Goal: Task Accomplishment & Management: Use online tool/utility

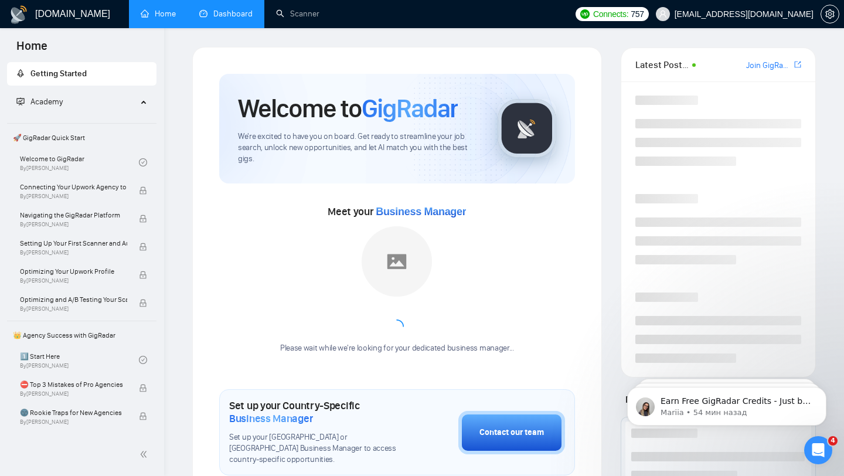
click at [233, 18] on link "Dashboard" at bounding box center [225, 14] width 53 height 10
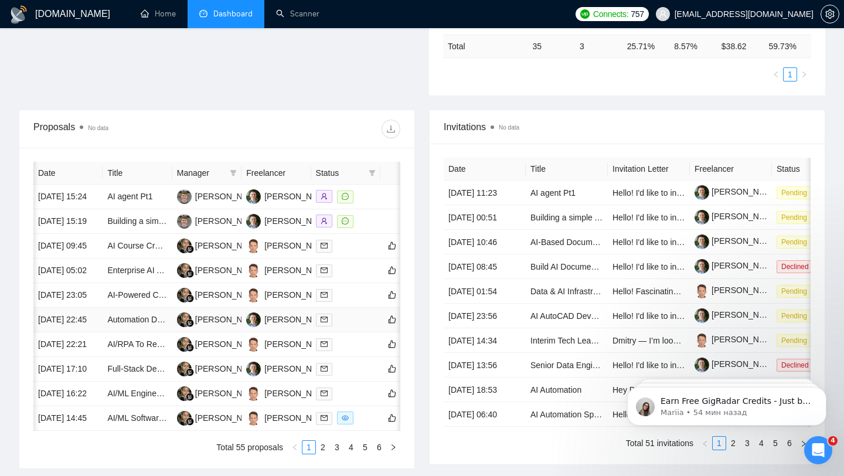
scroll to position [0, 1]
click at [233, 170] on icon "filter" at bounding box center [233, 173] width 6 height 6
click at [137, 216] on input "checkbox" at bounding box center [136, 213] width 9 height 9
checkbox input "true"
click at [250, 134] on div at bounding box center [308, 128] width 183 height 19
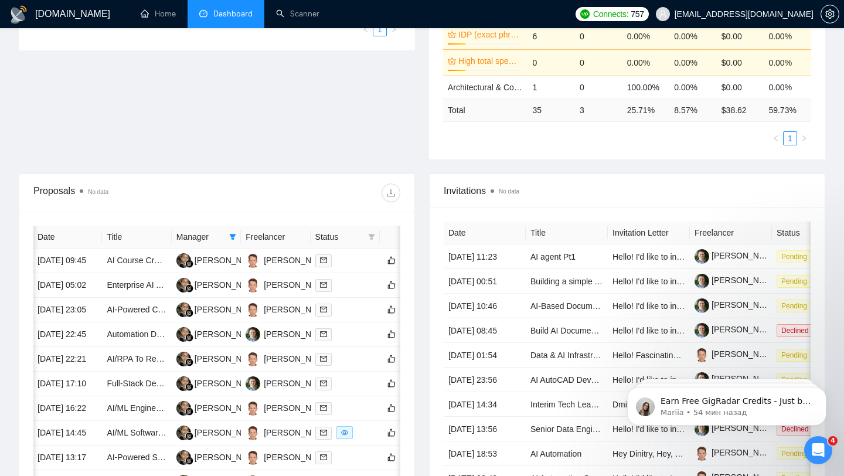
scroll to position [186, 0]
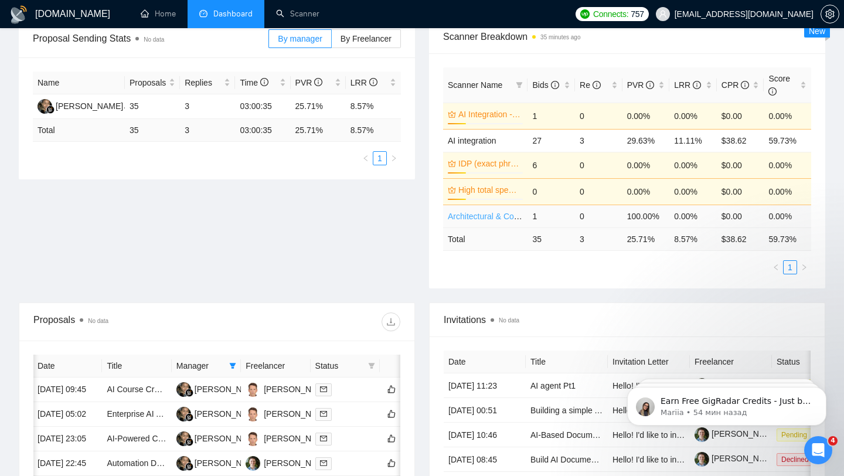
click at [473, 218] on link "Architectural & Construction Blueprints" at bounding box center [518, 215] width 141 height 9
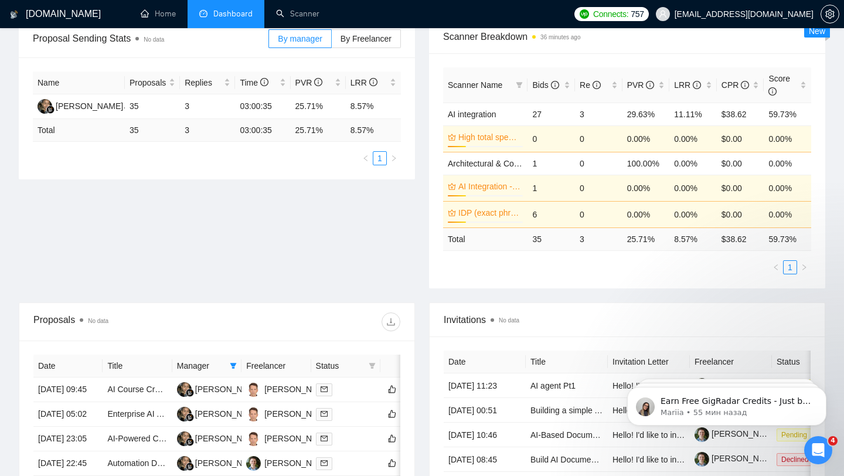
scroll to position [111, 0]
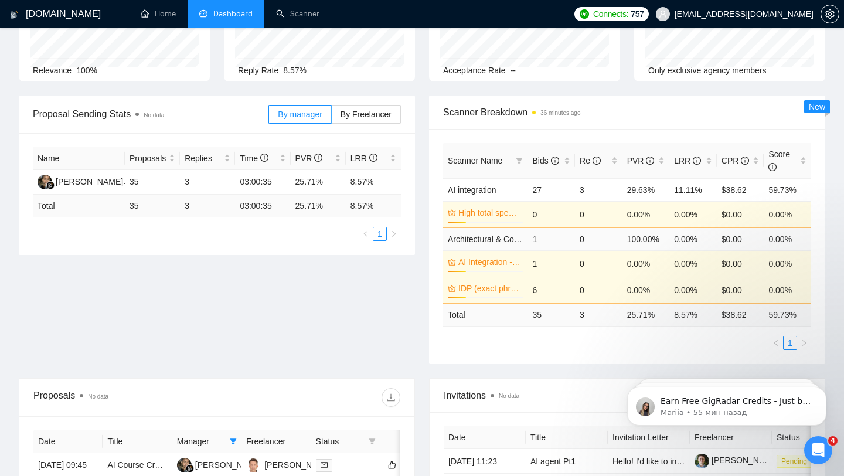
click at [564, 240] on td "1" at bounding box center [550, 238] width 47 height 23
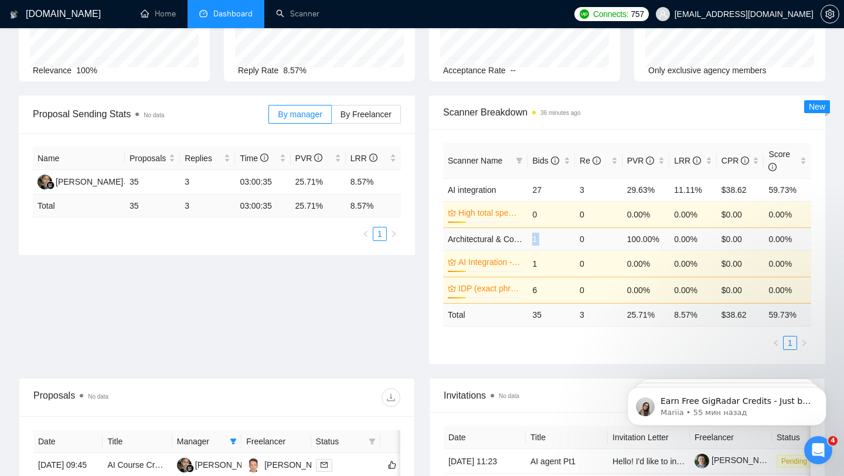
click at [564, 240] on td "1" at bounding box center [550, 238] width 47 height 23
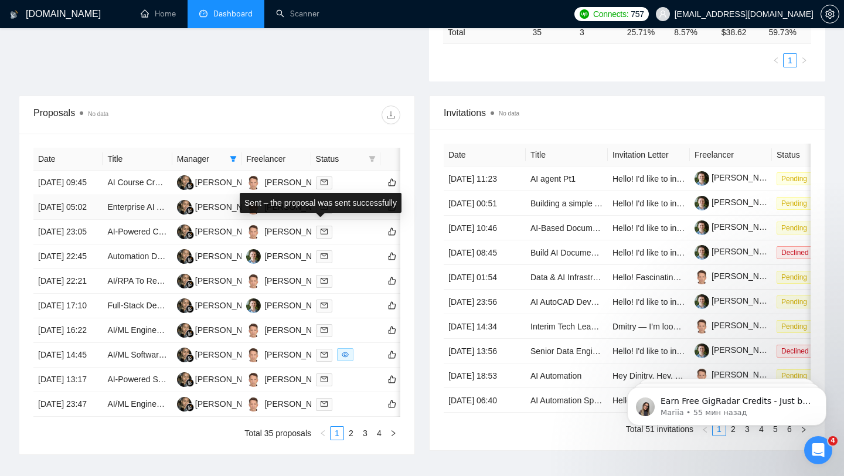
scroll to position [417, 0]
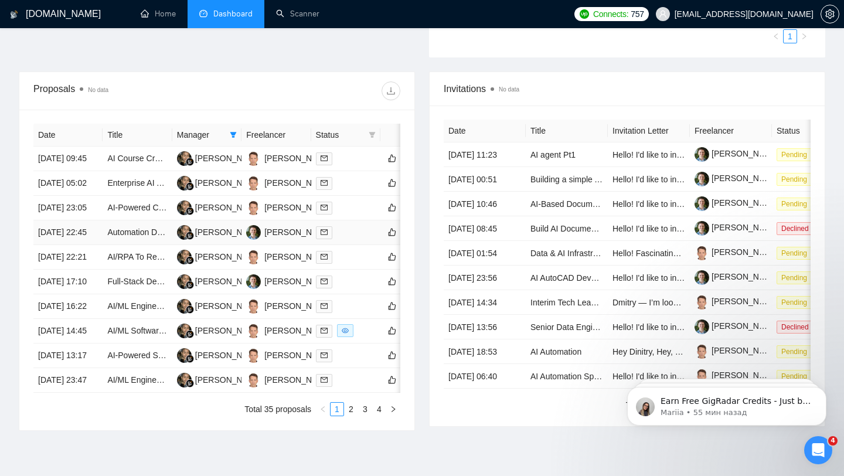
click at [147, 245] on td "Automation Developer Needed – AI Image Generation & QC Workflow (Ideogram + Cha…" at bounding box center [137, 232] width 69 height 25
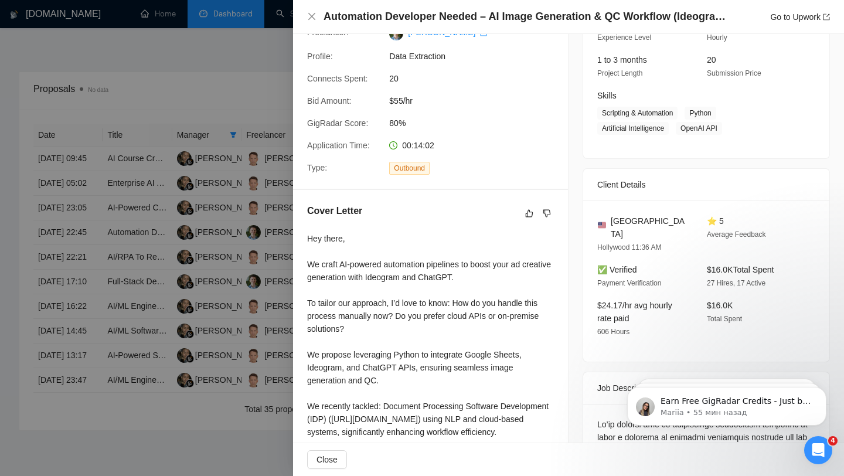
scroll to position [172, 0]
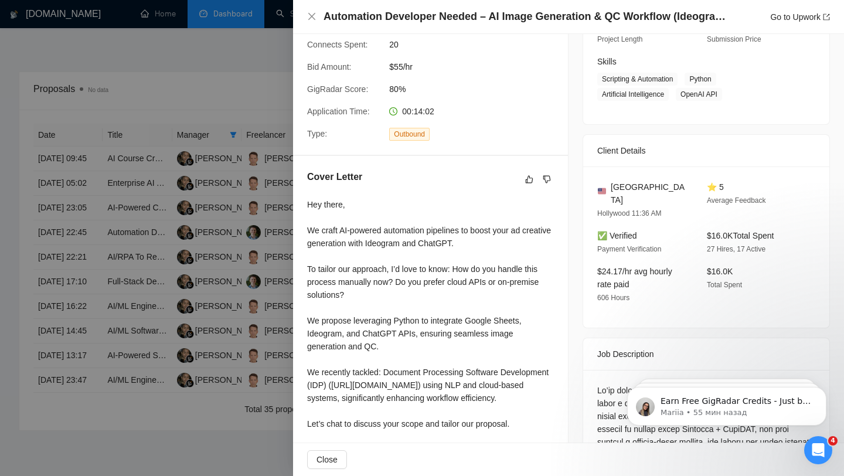
click at [234, 103] on div at bounding box center [422, 238] width 844 height 476
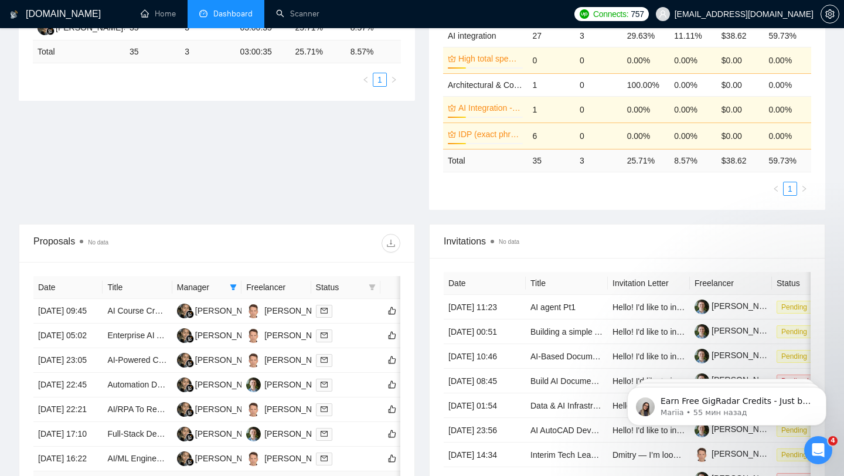
scroll to position [402, 0]
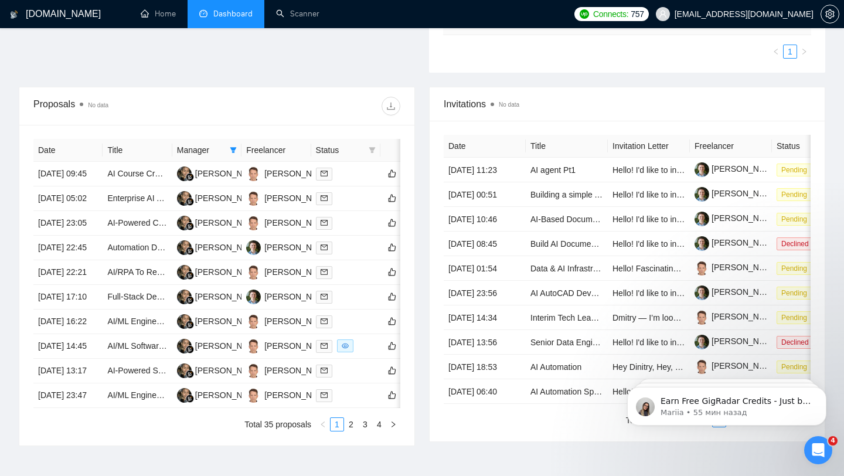
click at [336, 152] on span "Status" at bounding box center [340, 150] width 48 height 13
click at [374, 152] on icon "filter" at bounding box center [371, 149] width 7 height 7
click at [352, 107] on div at bounding box center [308, 106] width 183 height 19
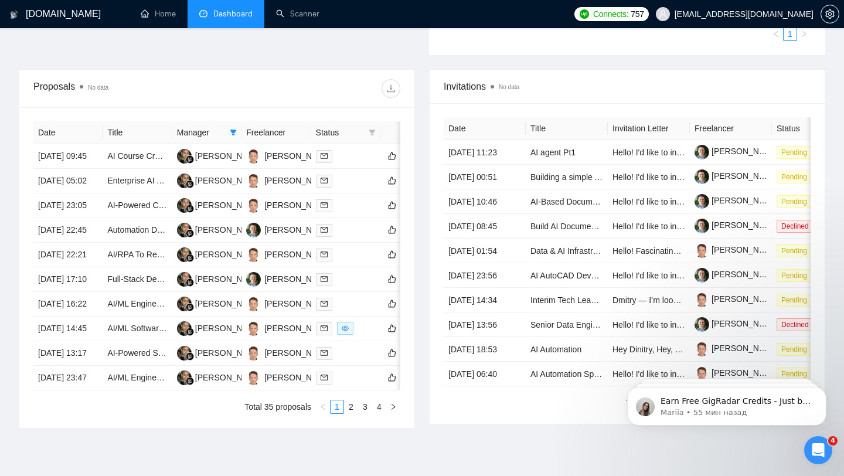
scroll to position [0, 0]
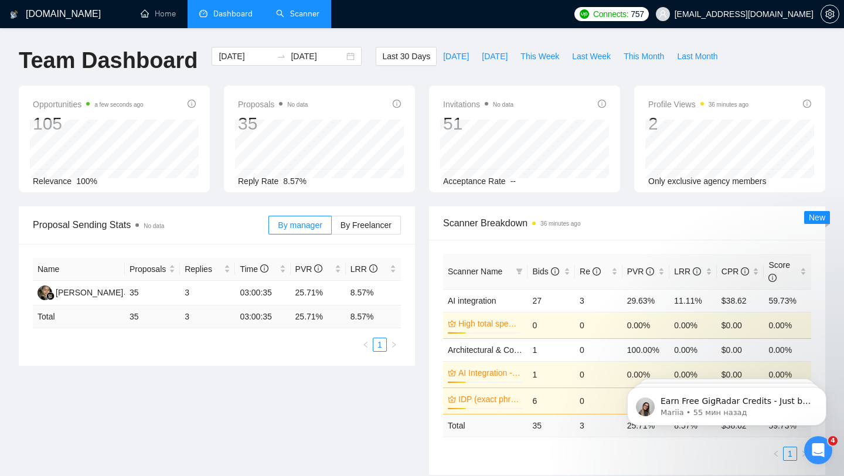
click at [291, 18] on link "Scanner" at bounding box center [297, 14] width 43 height 10
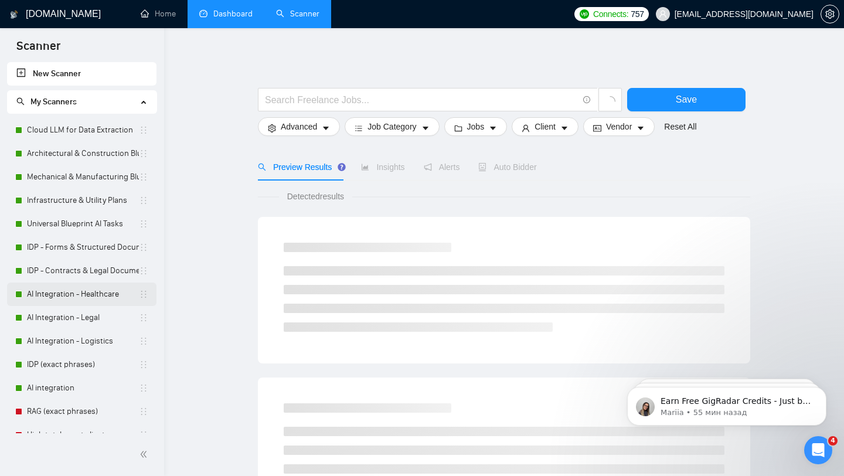
scroll to position [37, 0]
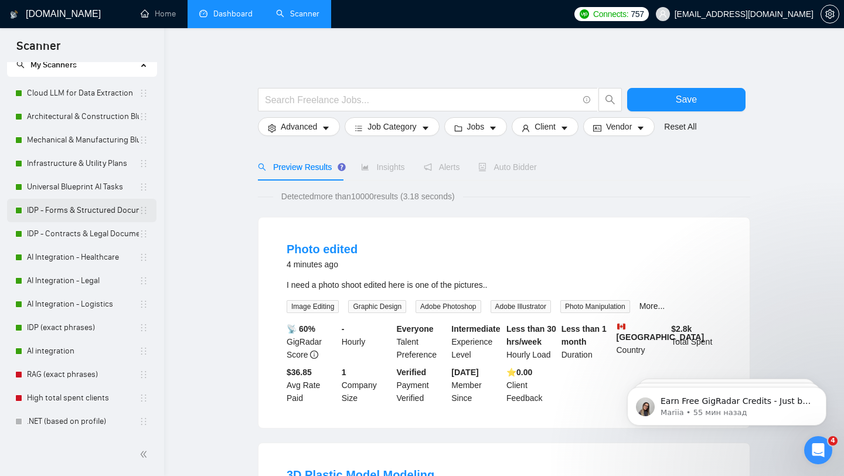
click at [97, 214] on link "IDP - Forms & Structured Documents" at bounding box center [83, 210] width 112 height 23
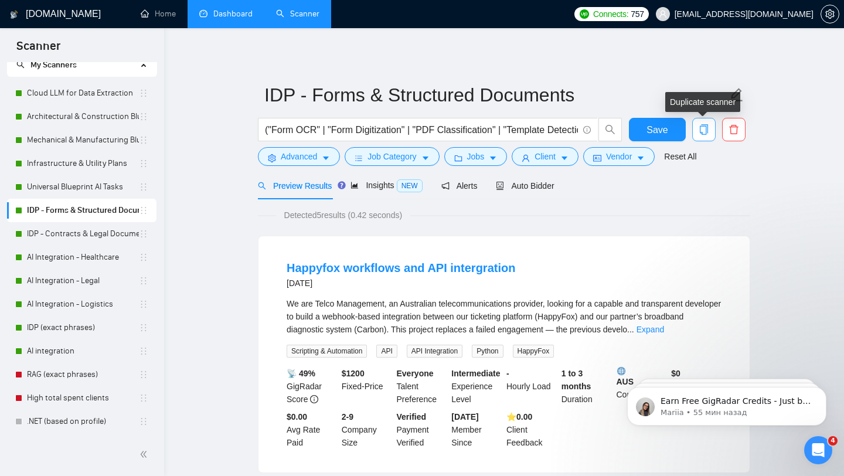
click at [704, 128] on icon "copy" at bounding box center [703, 129] width 11 height 11
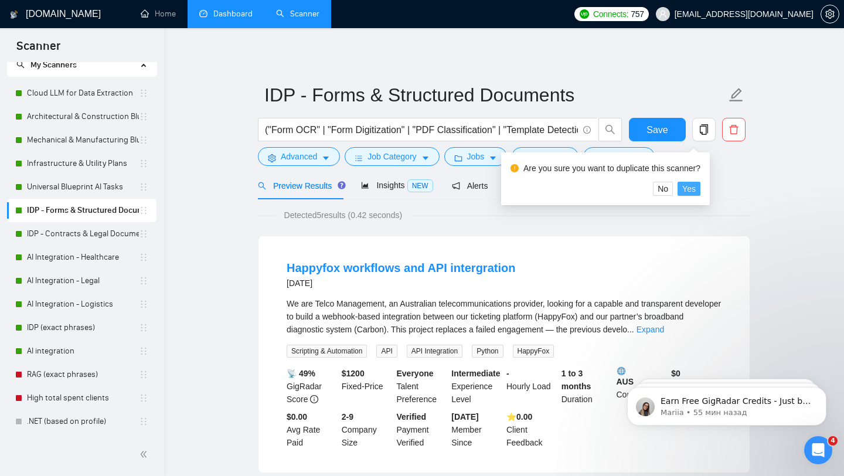
click at [695, 190] on span "Yes" at bounding box center [688, 188] width 13 height 13
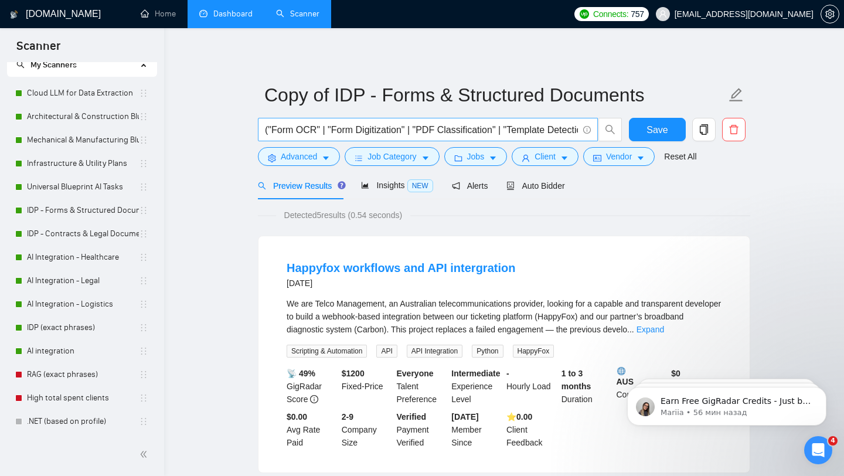
click at [320, 127] on input "("Form OCR" | "Form Digitization" | "PDF Classification" | "Template Detection"…" at bounding box center [421, 129] width 313 height 15
type input "Щ"
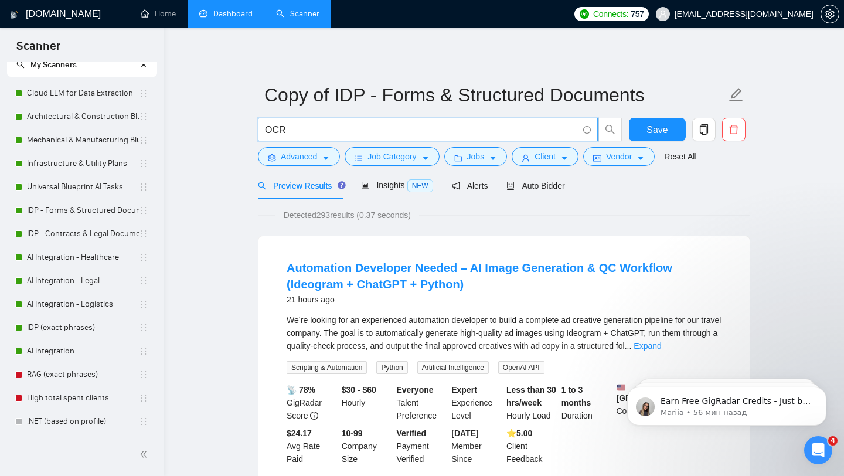
type input "OCR"
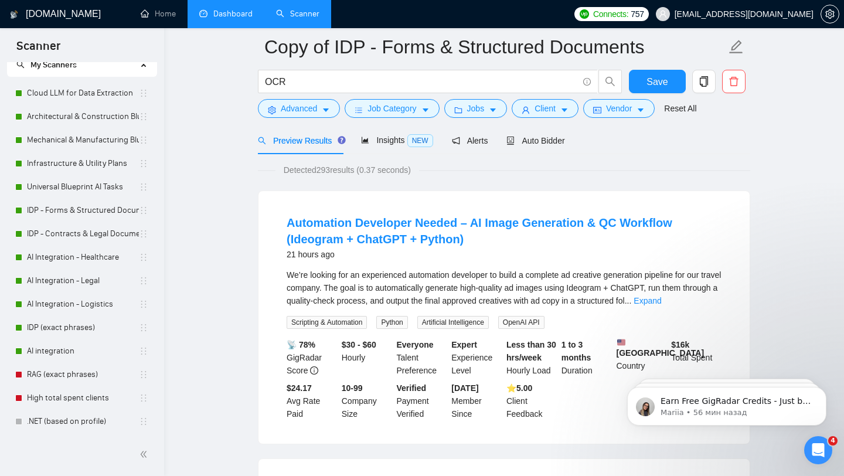
scroll to position [115, 0]
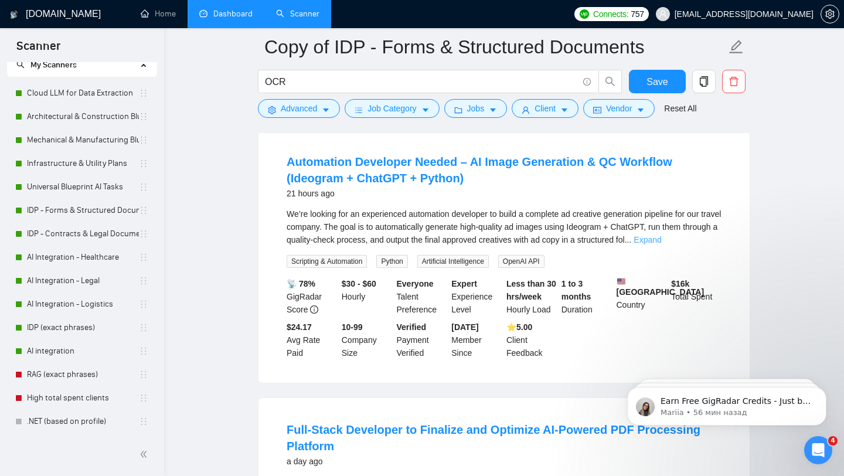
click at [661, 240] on link "Expand" at bounding box center [647, 239] width 28 height 9
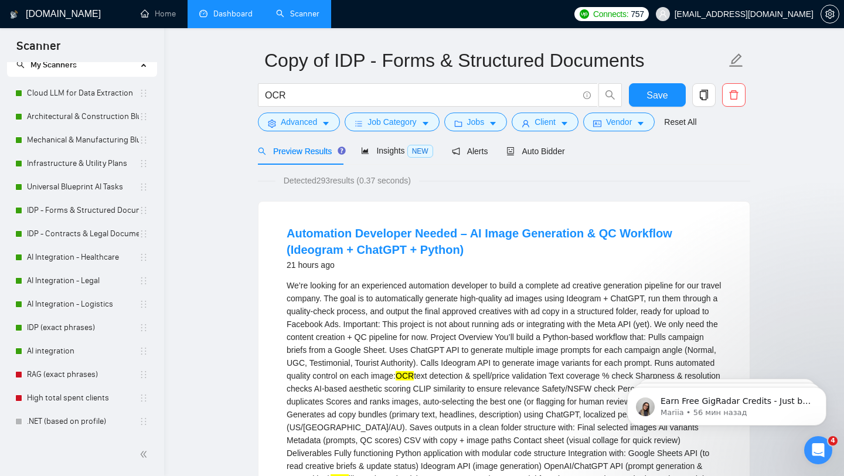
scroll to position [28, 0]
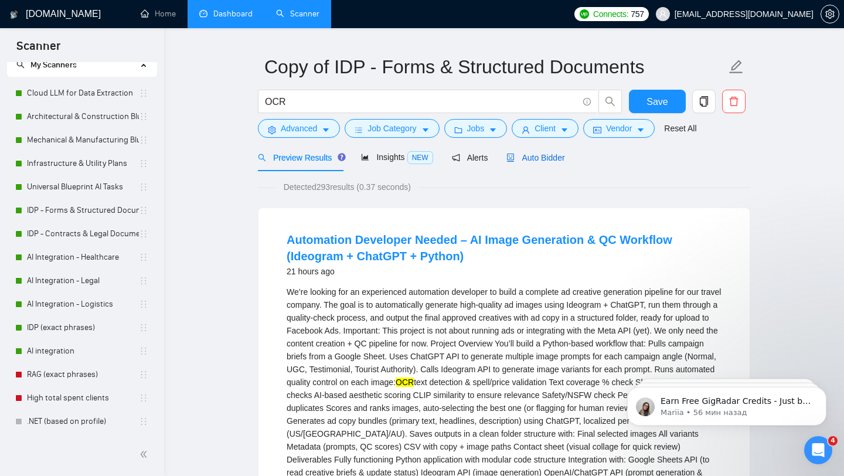
click at [539, 155] on span "Auto Bidder" at bounding box center [535, 157] width 58 height 9
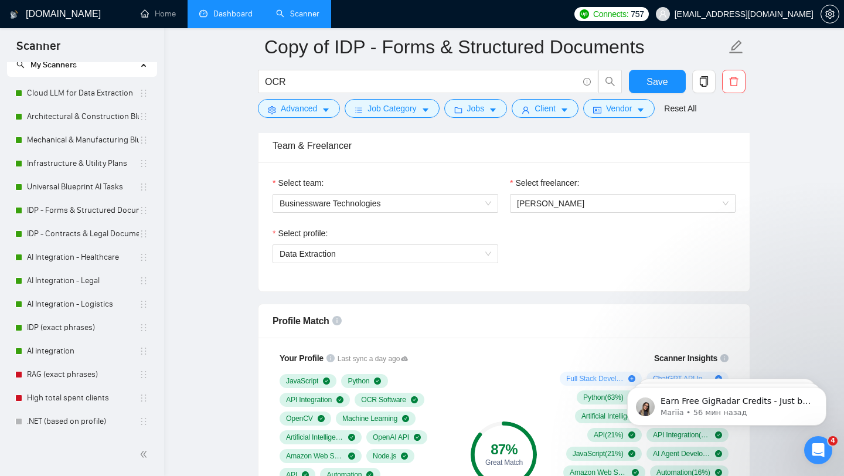
scroll to position [591, 0]
click at [395, 258] on span "Data Extraction" at bounding box center [384, 255] width 211 height 18
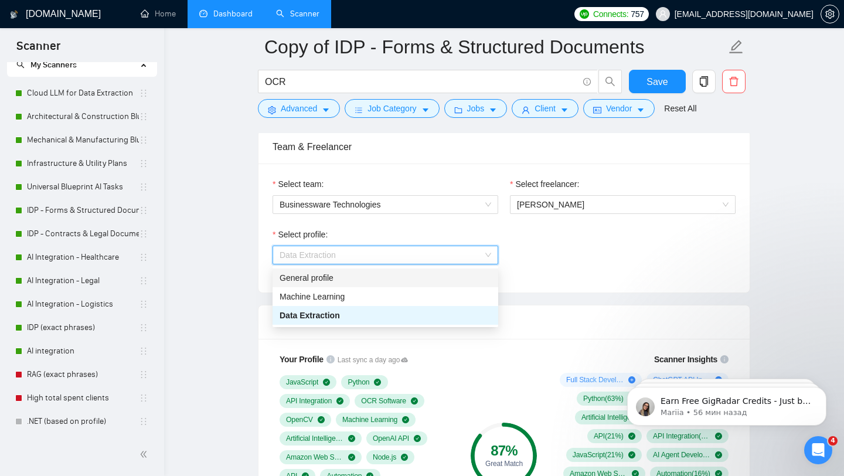
click at [339, 278] on div "General profile" at bounding box center [384, 277] width 211 height 13
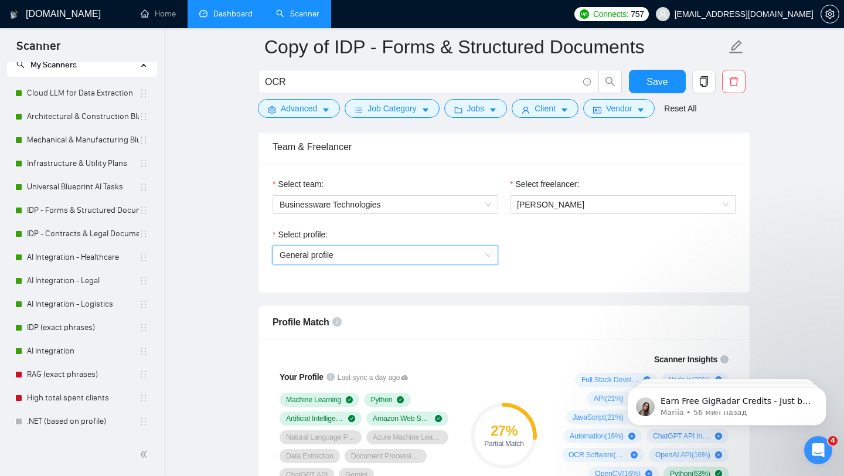
click at [387, 257] on span "General profile" at bounding box center [384, 255] width 211 height 18
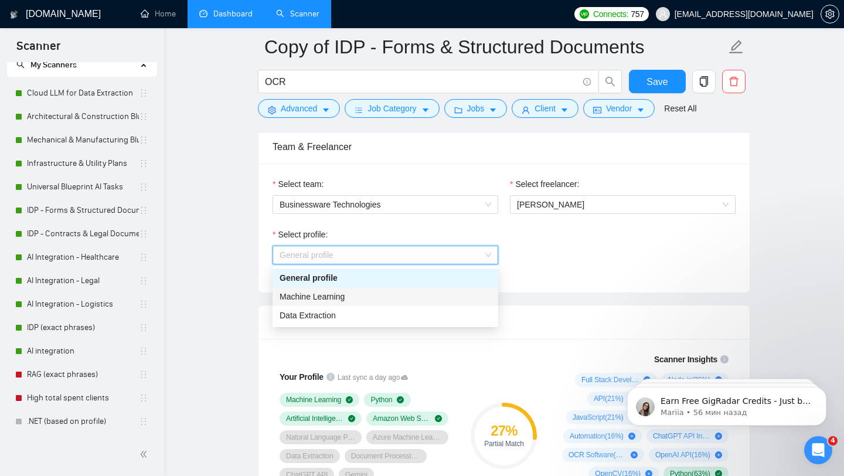
click at [371, 295] on div "Machine Learning" at bounding box center [384, 296] width 211 height 13
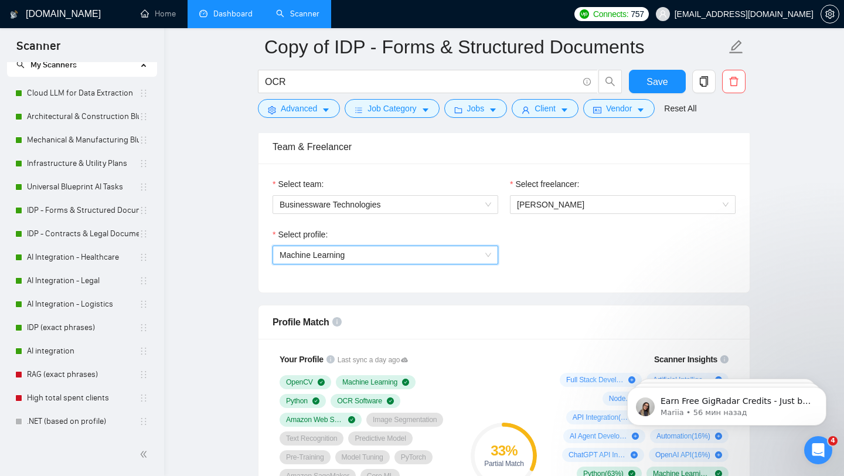
click at [433, 257] on span "Machine Learning" at bounding box center [384, 255] width 211 height 18
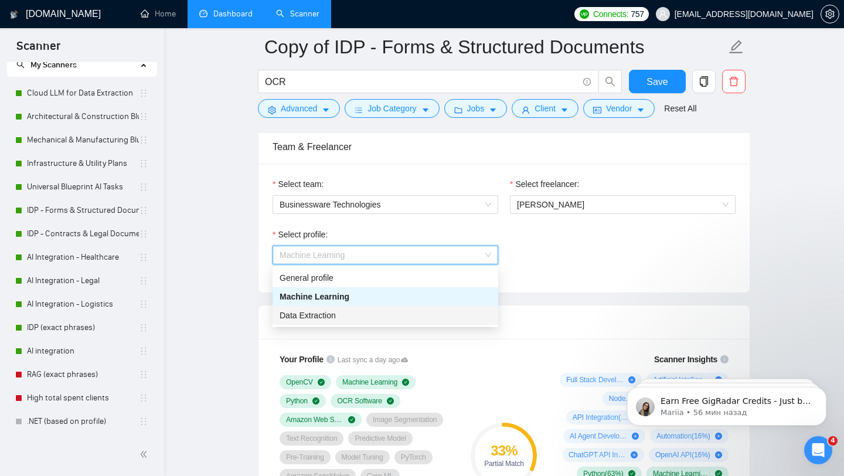
click at [373, 315] on div "Data Extraction" at bounding box center [384, 315] width 211 height 13
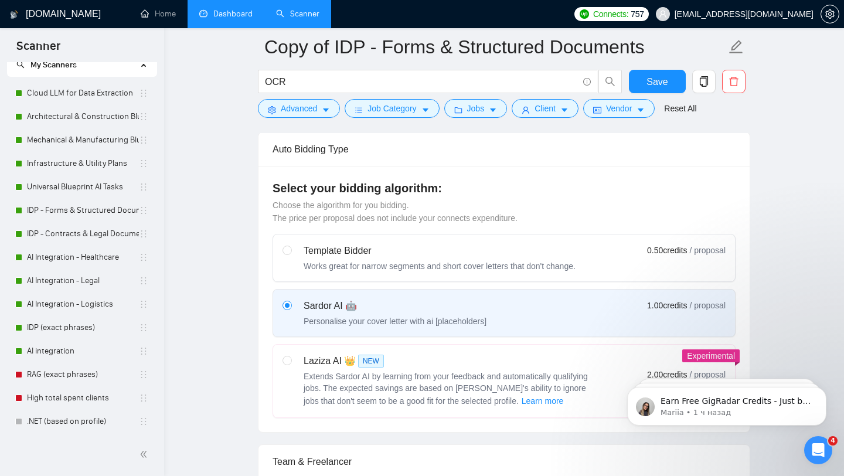
scroll to position [276, 0]
click at [285, 248] on input "radio" at bounding box center [286, 250] width 8 height 8
radio input "true"
radio input "false"
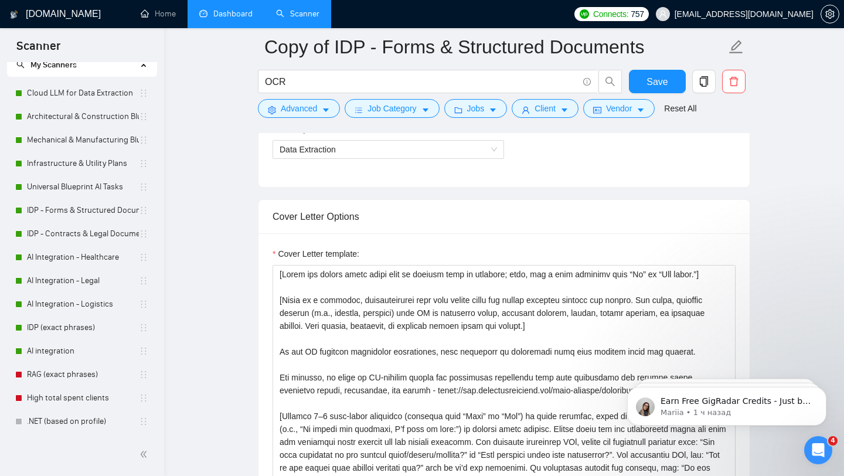
scroll to position [699, 0]
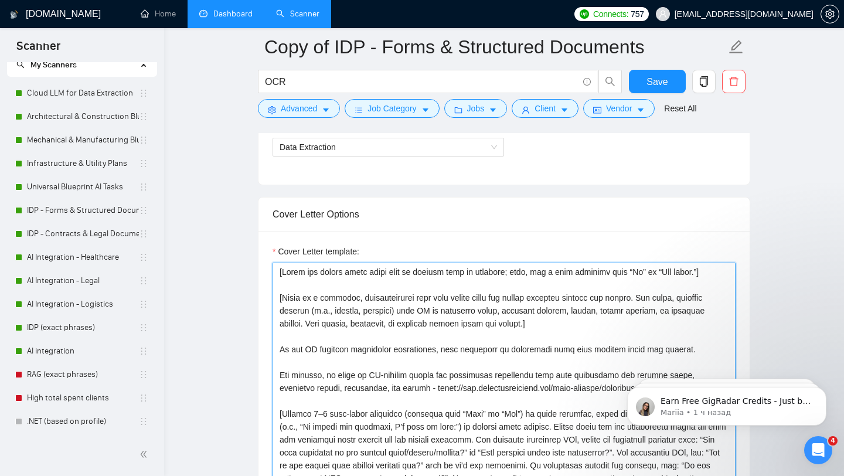
click at [367, 327] on textarea "Cover Letter template:" at bounding box center [503, 394] width 463 height 264
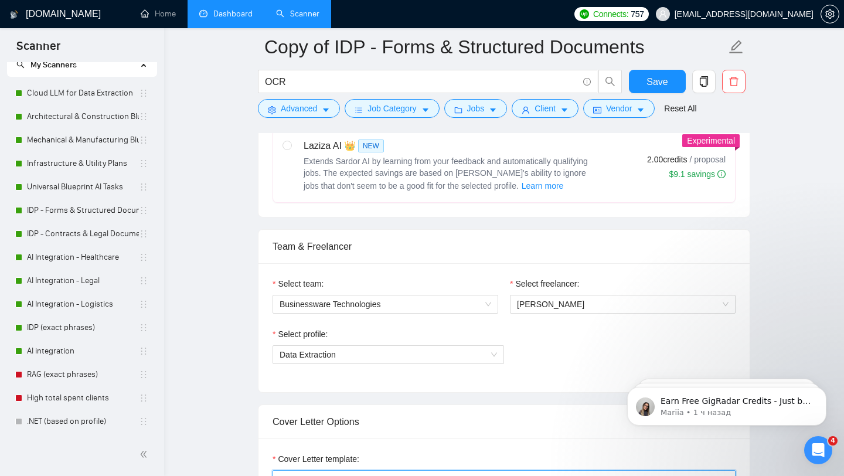
scroll to position [370, 0]
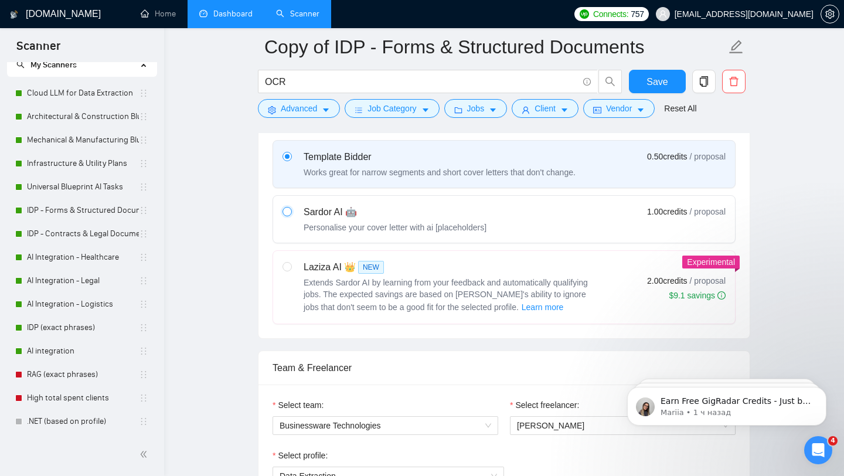
click at [288, 213] on input "radio" at bounding box center [286, 211] width 8 height 8
radio input "true"
radio input "false"
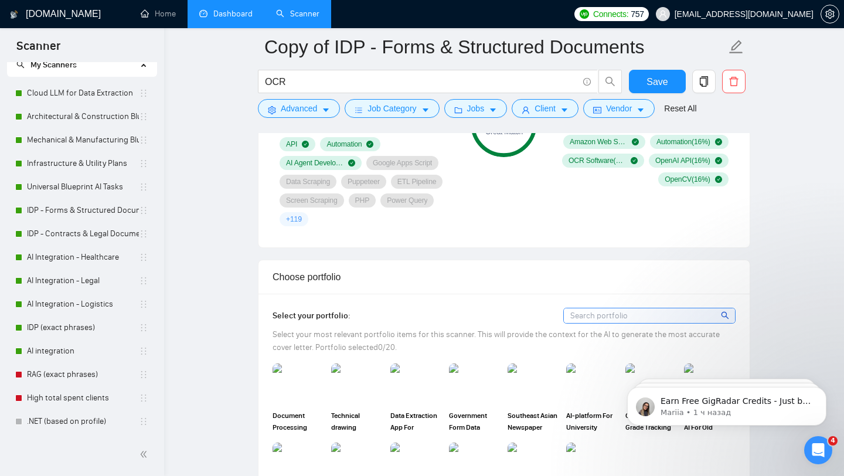
scroll to position [814, 0]
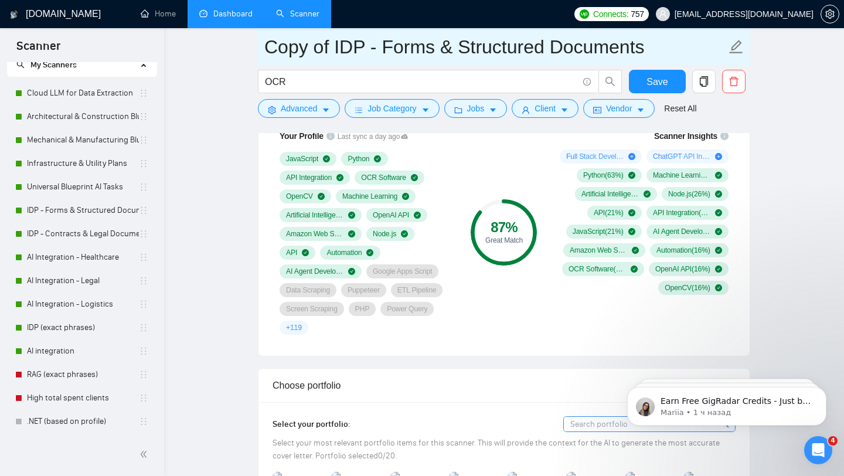
drag, startPoint x: 267, startPoint y: 52, endPoint x: 659, endPoint y: 52, distance: 392.5
click at [659, 52] on input "Copy of IDP - Forms & Structured Documents" at bounding box center [495, 46] width 462 height 29
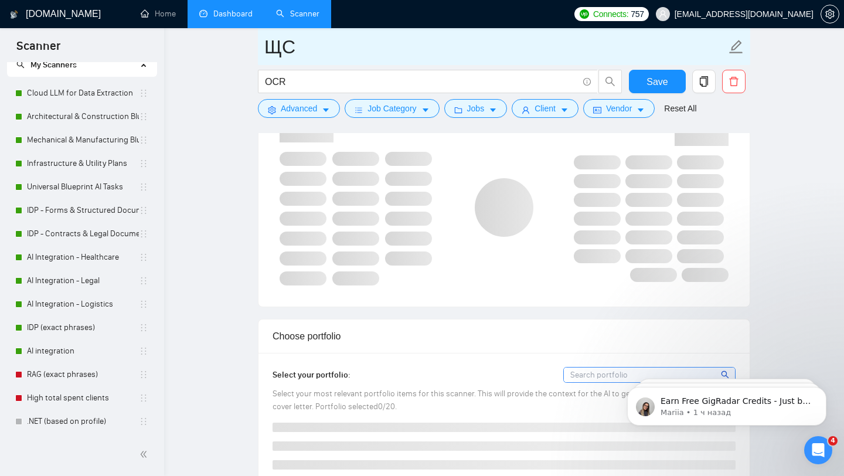
type input "Щ"
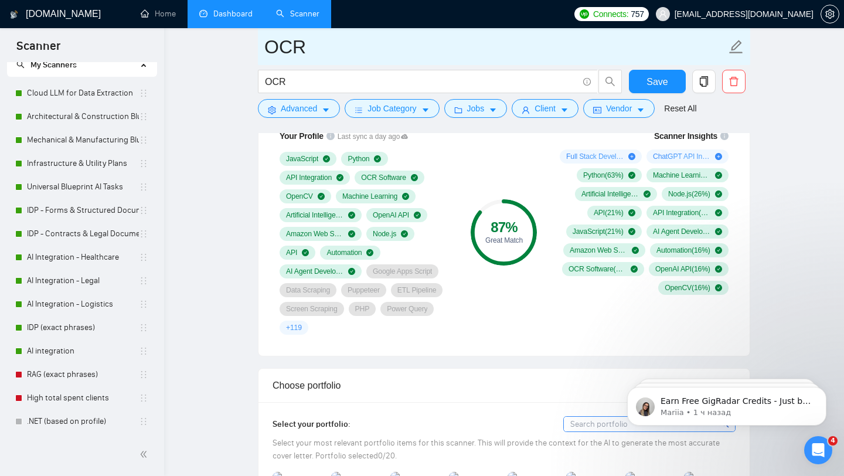
type input "OCR"
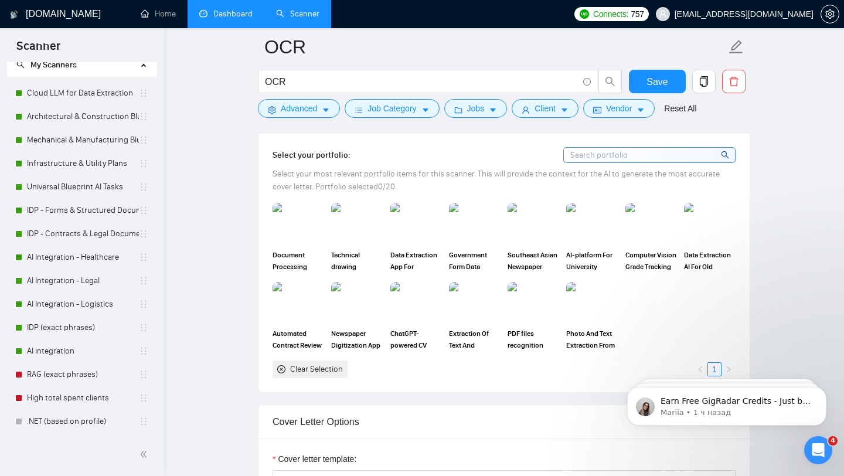
scroll to position [1101, 0]
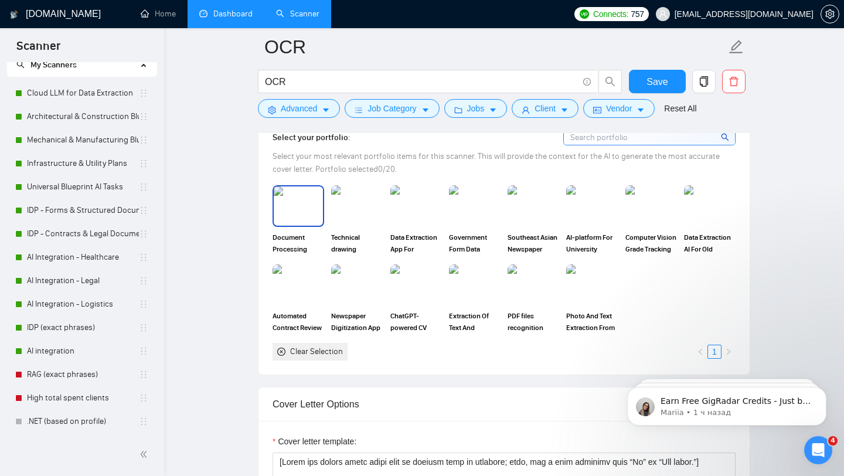
click at [297, 207] on img at bounding box center [298, 205] width 49 height 39
click at [351, 206] on img at bounding box center [356, 205] width 49 height 39
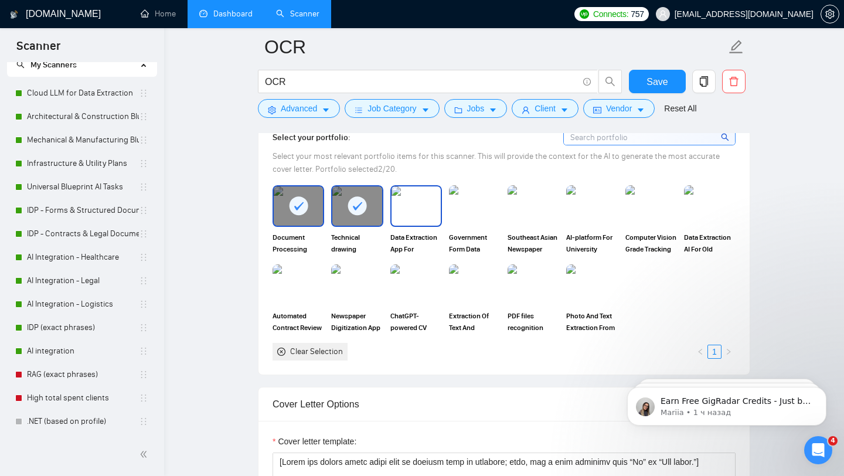
click at [407, 211] on img at bounding box center [415, 205] width 49 height 39
click at [465, 216] on img at bounding box center [474, 205] width 49 height 39
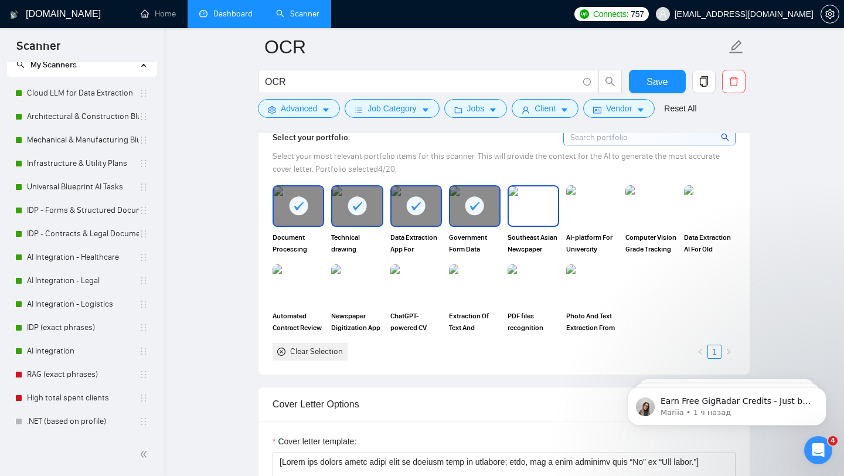
click at [526, 213] on img at bounding box center [532, 205] width 49 height 39
click at [343, 281] on img at bounding box center [356, 284] width 49 height 39
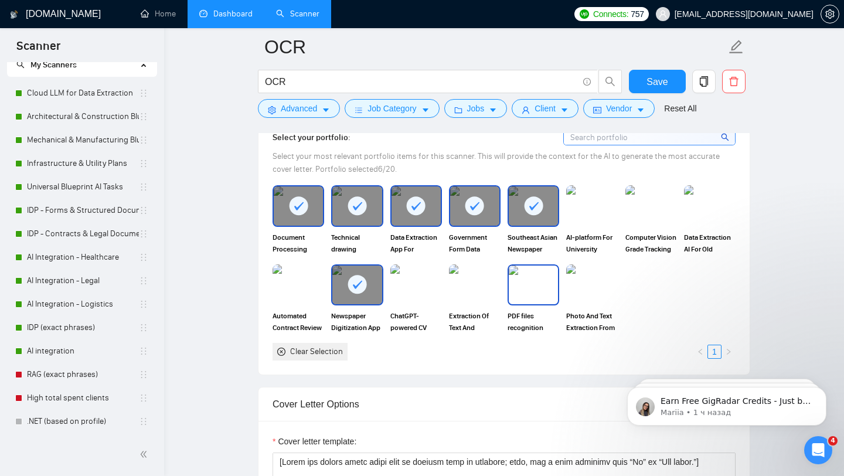
click at [531, 291] on img at bounding box center [532, 284] width 49 height 39
click at [293, 284] on img at bounding box center [298, 284] width 49 height 39
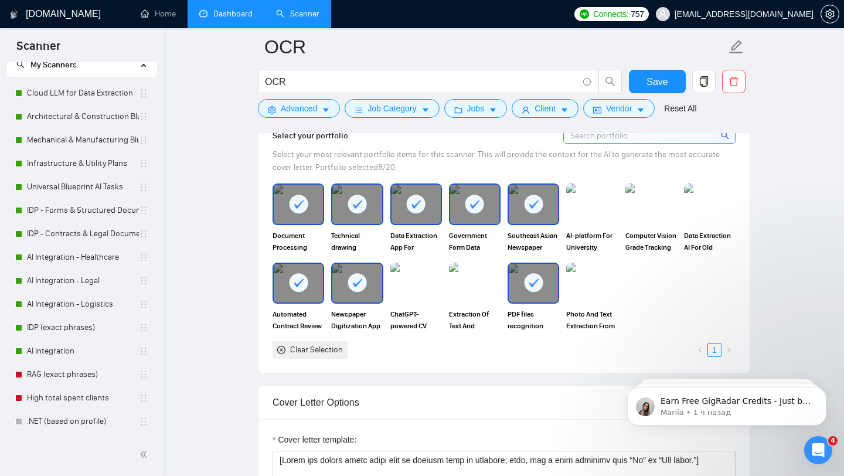
scroll to position [1104, 0]
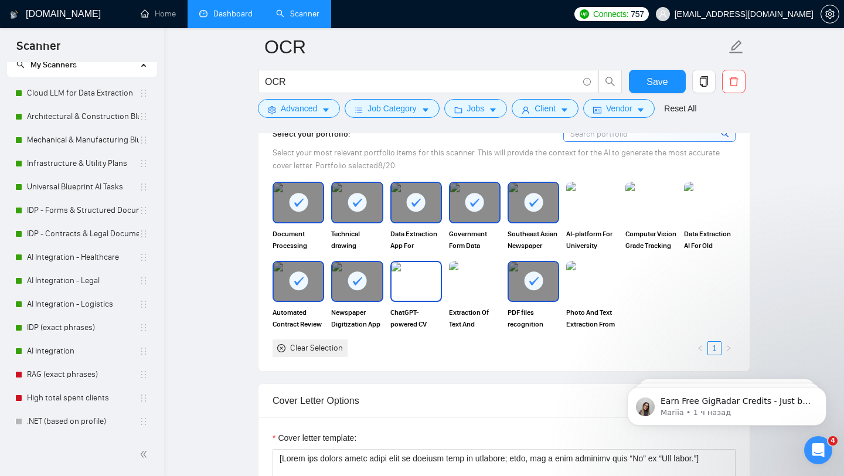
click at [415, 282] on img at bounding box center [415, 281] width 49 height 39
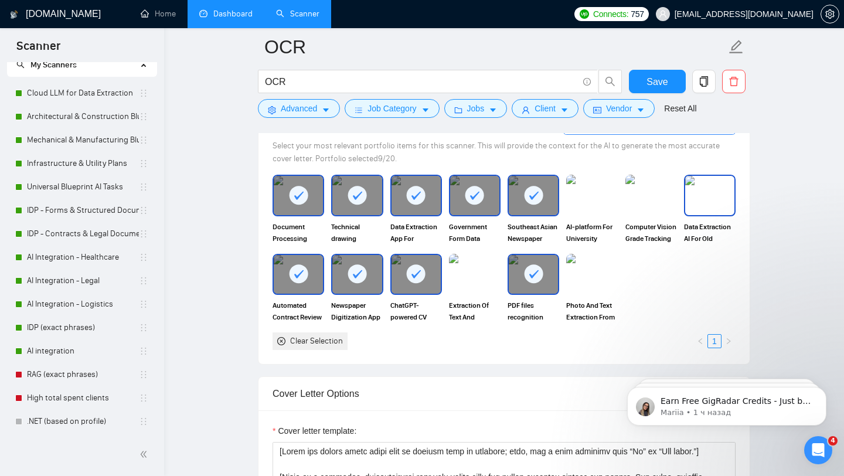
click at [715, 196] on img at bounding box center [709, 195] width 49 height 39
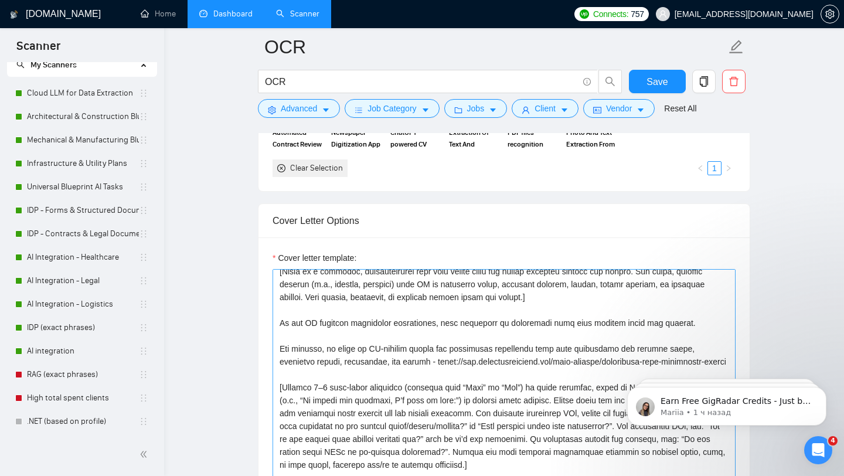
scroll to position [0, 0]
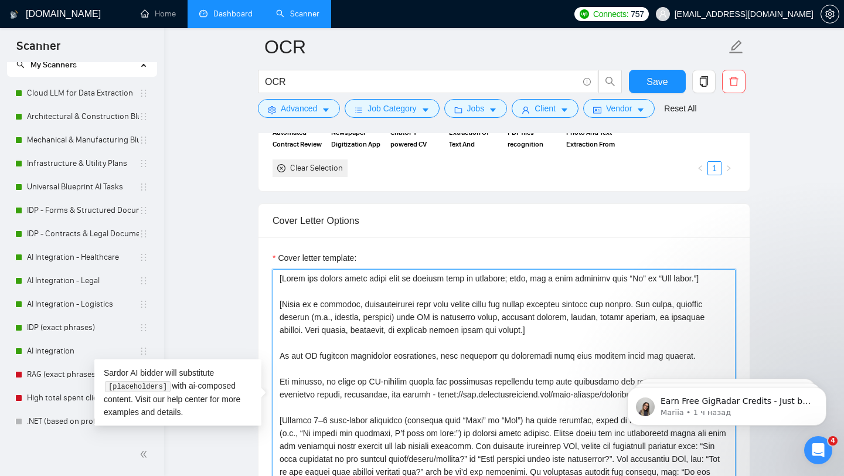
drag, startPoint x: 280, startPoint y: 303, endPoint x: 708, endPoint y: 360, distance: 431.9
click at [709, 356] on textarea "Cover letter template:" at bounding box center [503, 401] width 463 height 264
paste textarea "We are OCR and intelligent document processing experts, delivering high-accurac…"
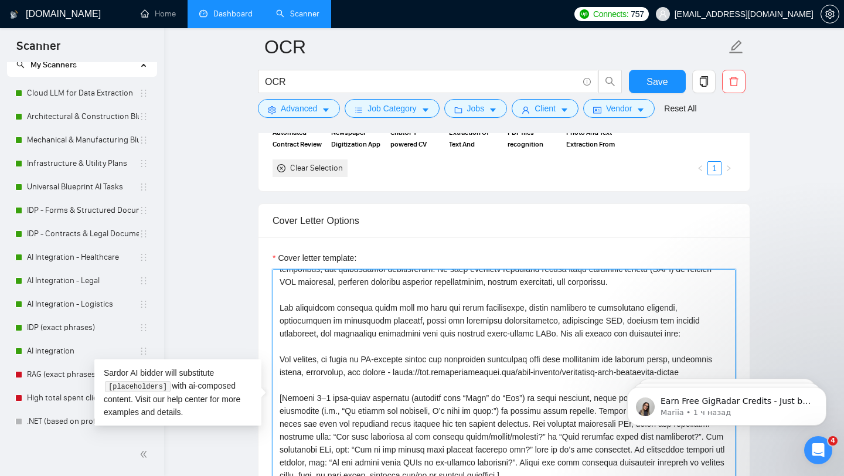
scroll to position [116, 0]
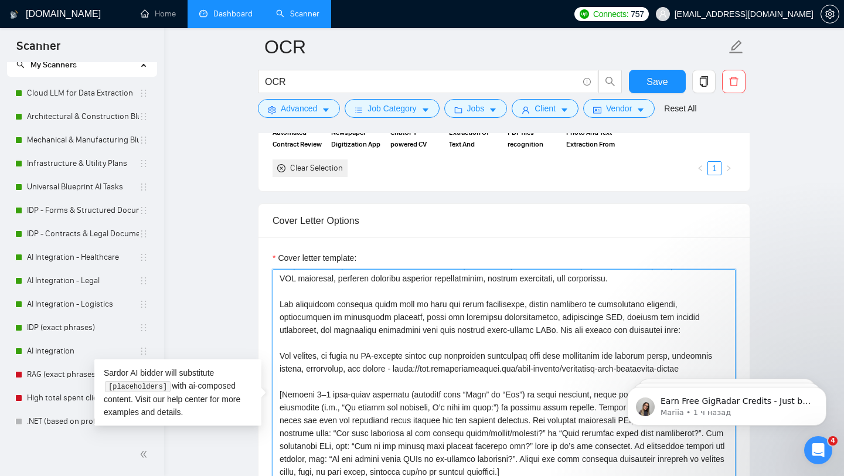
paste textarea "[URL][DOMAIN_NAME]"
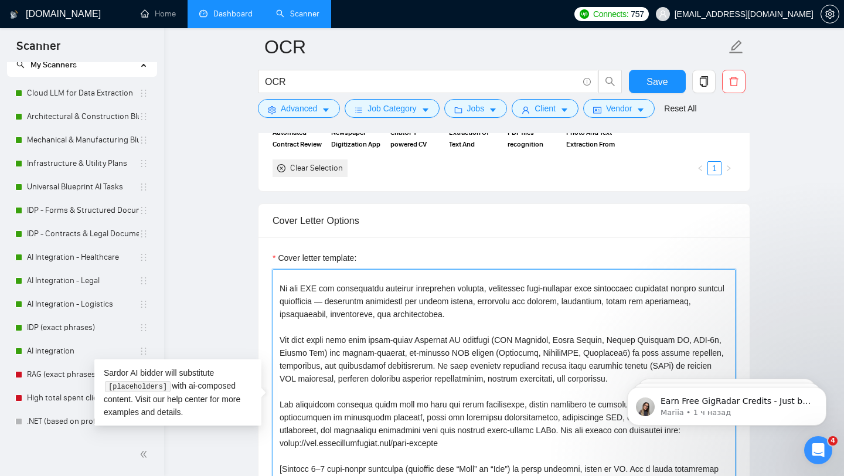
scroll to position [0, 0]
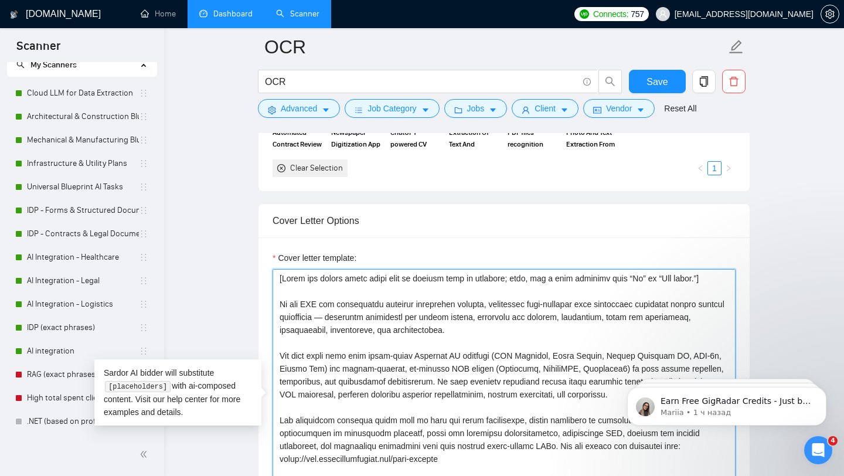
click at [305, 306] on textarea "Cover letter template:" at bounding box center [503, 401] width 463 height 264
click at [493, 303] on textarea "Cover letter template:" at bounding box center [503, 401] width 463 height 264
click at [546, 332] on textarea "Cover letter template:" at bounding box center [503, 401] width 463 height 264
click at [544, 327] on textarea "Cover letter template:" at bounding box center [503, 401] width 463 height 264
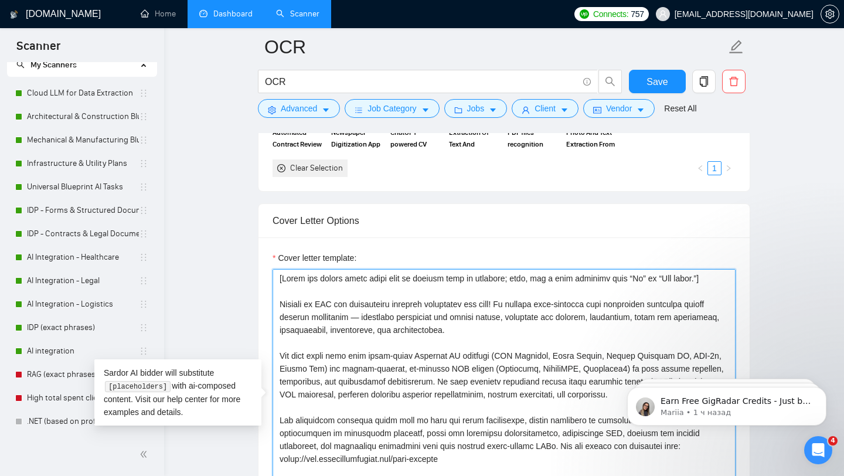
drag, startPoint x: 279, startPoint y: 305, endPoint x: 520, endPoint y: 329, distance: 242.0
click at [520, 329] on textarea "Cover letter template:" at bounding box center [503, 401] width 463 height 264
click at [404, 350] on textarea "Cover letter template:" at bounding box center [503, 401] width 463 height 264
click at [384, 317] on textarea "Cover letter template:" at bounding box center [503, 401] width 463 height 264
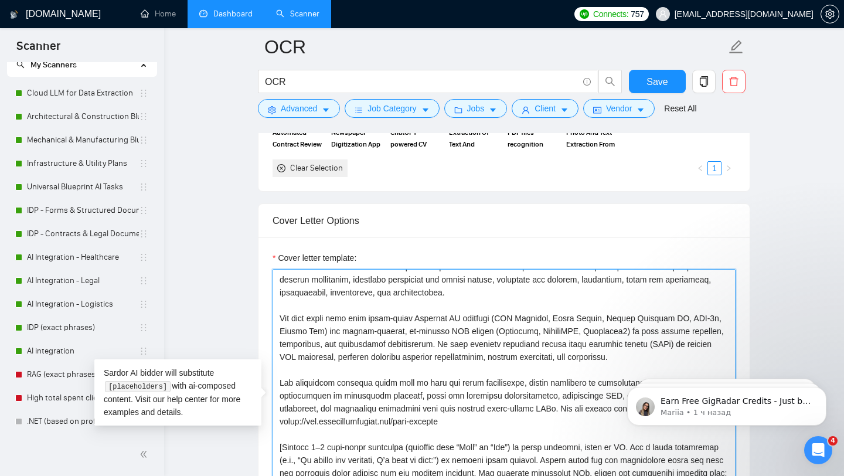
scroll to position [39, 0]
drag, startPoint x: 615, startPoint y: 344, endPoint x: 705, endPoint y: 345, distance: 90.2
click at [705, 345] on textarea "Cover letter template:" at bounding box center [503, 401] width 463 height 264
click at [287, 329] on textarea "Cover letter template:" at bounding box center [503, 401] width 463 height 264
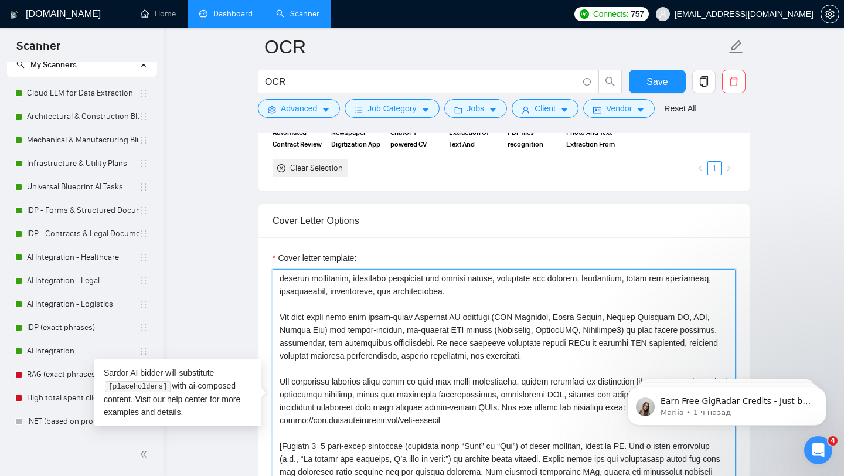
click at [607, 329] on textarea "Cover letter template:" at bounding box center [503, 401] width 463 height 264
click at [316, 330] on textarea "Cover letter template:" at bounding box center [503, 401] width 463 height 264
click at [721, 315] on textarea "Cover letter template:" at bounding box center [503, 401] width 463 height 264
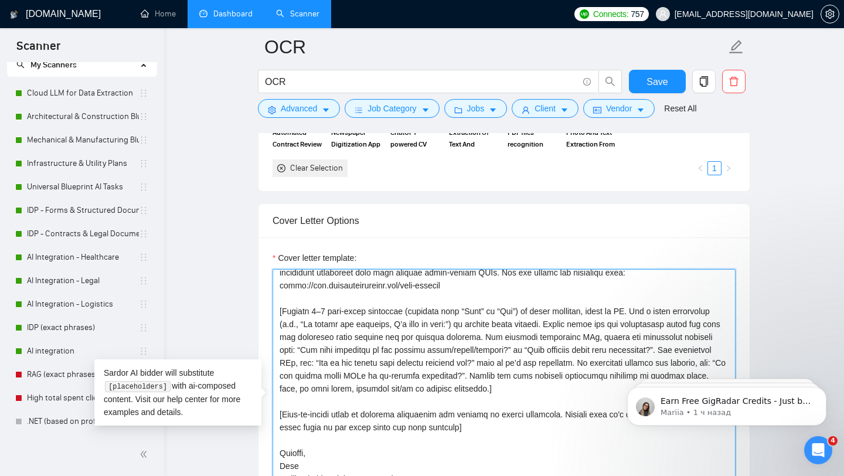
scroll to position [177, 0]
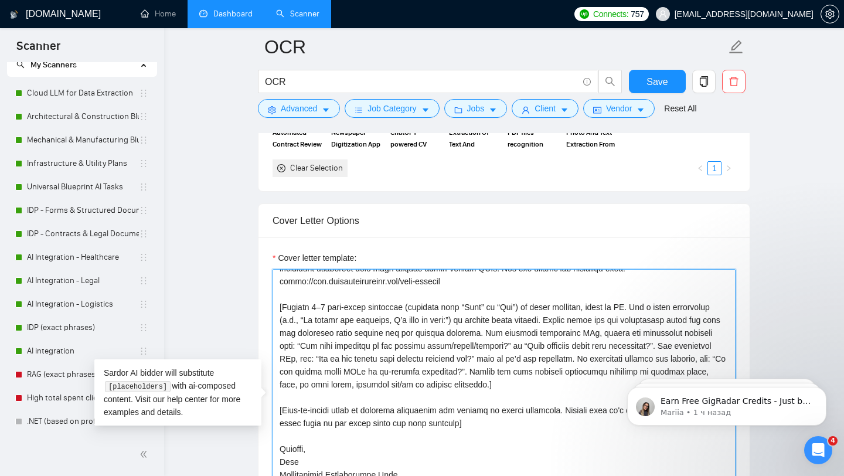
drag, startPoint x: 276, startPoint y: 308, endPoint x: 293, endPoint y: 305, distance: 17.8
click at [293, 305] on textarea "Cover letter template:" at bounding box center [503, 401] width 463 height 264
click at [336, 346] on textarea "Cover letter template:" at bounding box center [503, 401] width 463 height 264
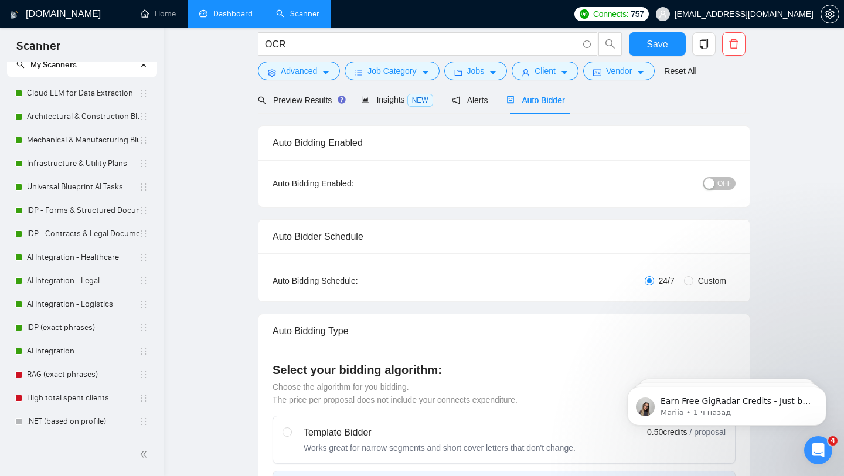
scroll to position [0, 0]
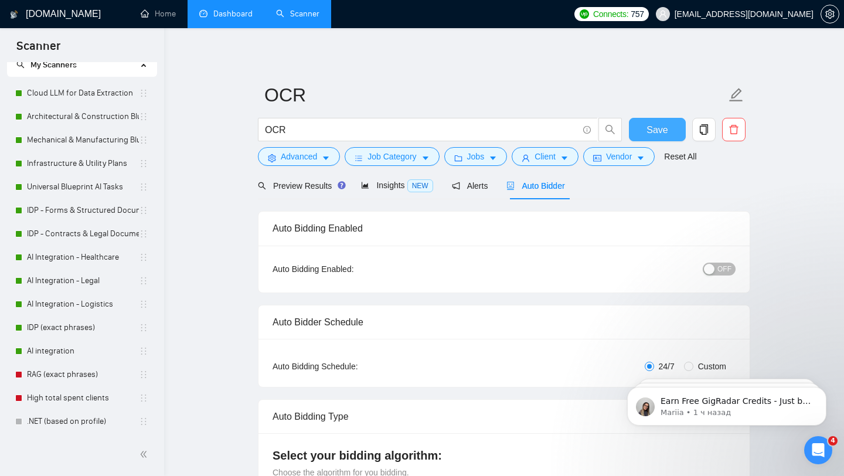
type textarea "[Lorem ips dolors ametc adipi elit se doeiusm temp in utlabore; etdo, mag a eni…"
click at [651, 128] on span "Save" at bounding box center [656, 129] width 21 height 15
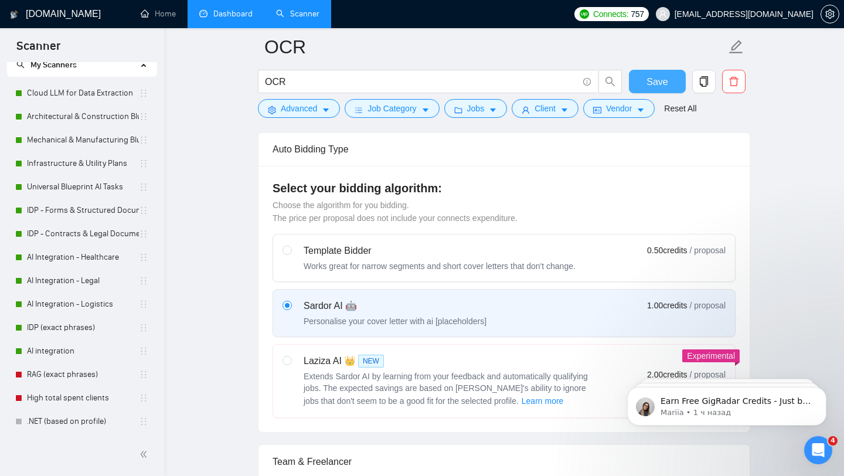
scroll to position [507, 0]
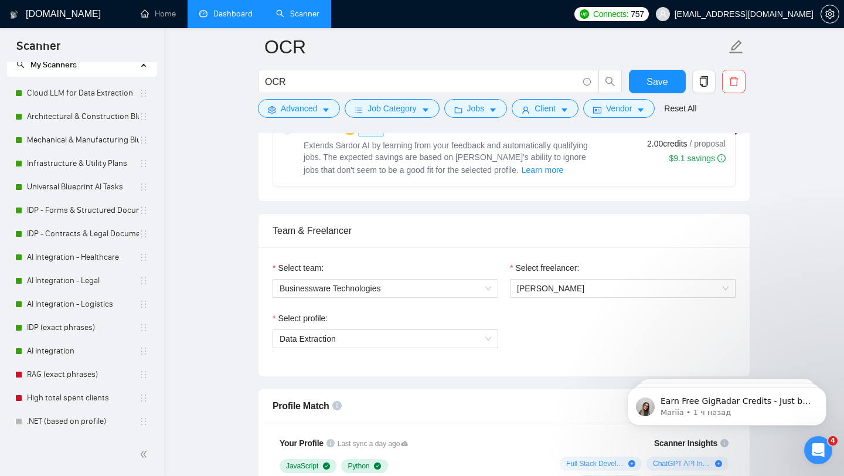
click at [817, 440] on div "Открыть службу сообщений Intercom" at bounding box center [817, 450] width 39 height 39
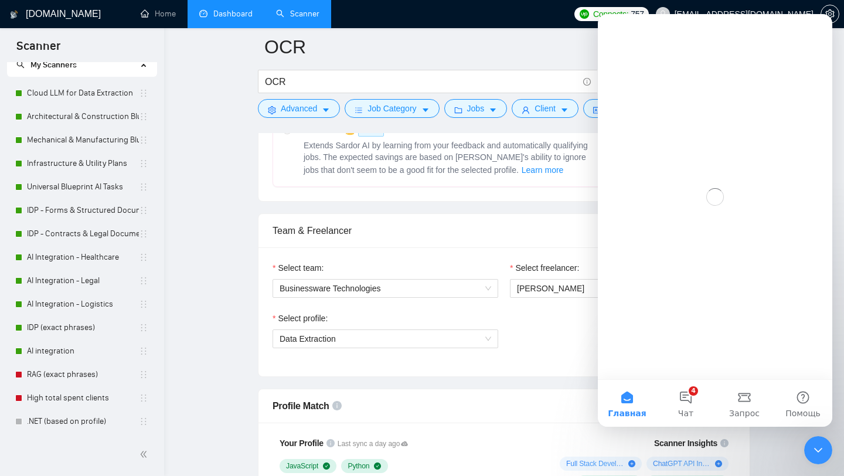
scroll to position [0, 0]
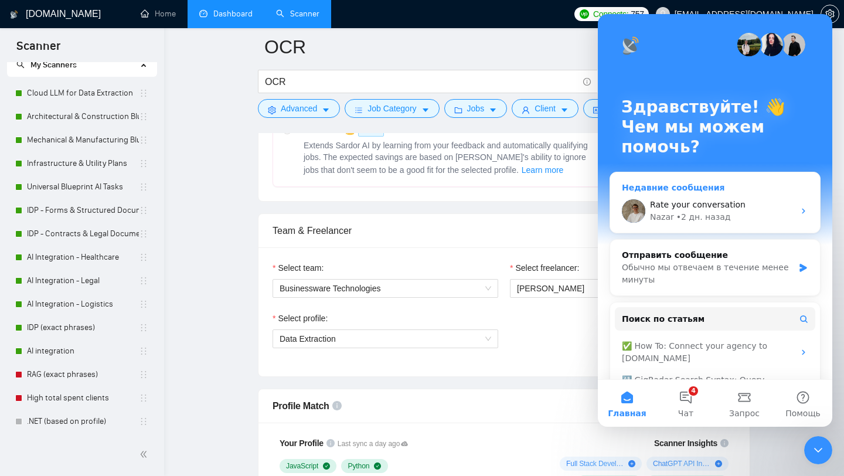
click at [768, 218] on div "Nazar • 2 дн. назад" at bounding box center [722, 217] width 144 height 12
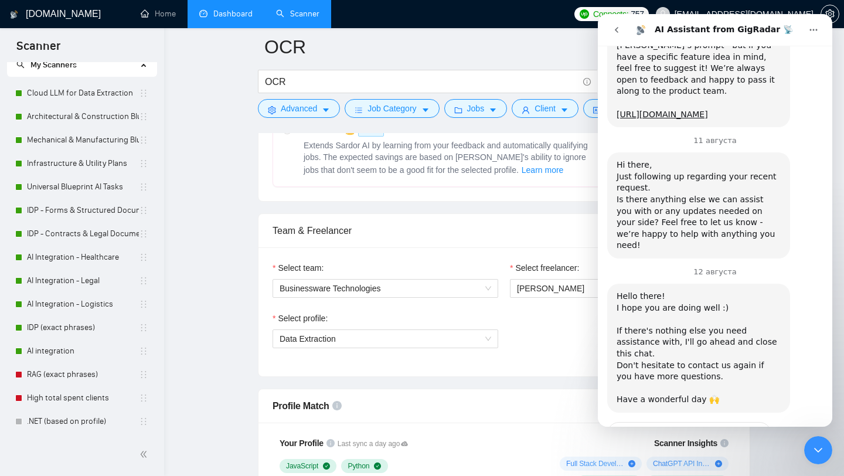
scroll to position [2415, 0]
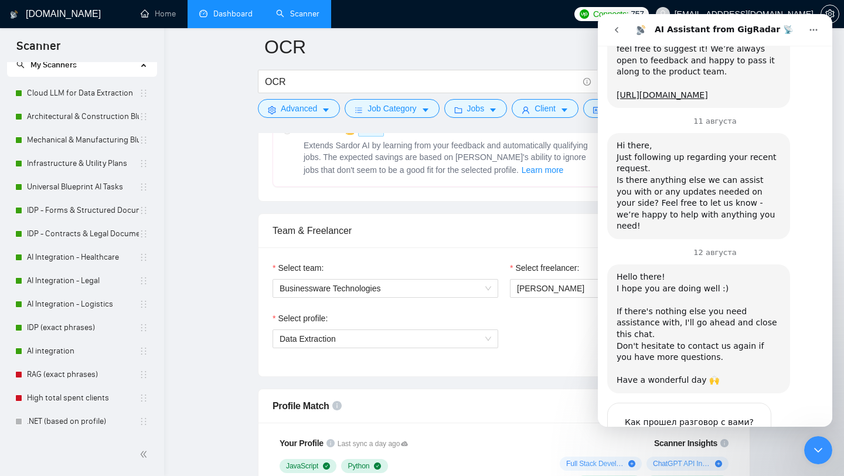
click at [615, 24] on button "go back" at bounding box center [616, 30] width 22 height 22
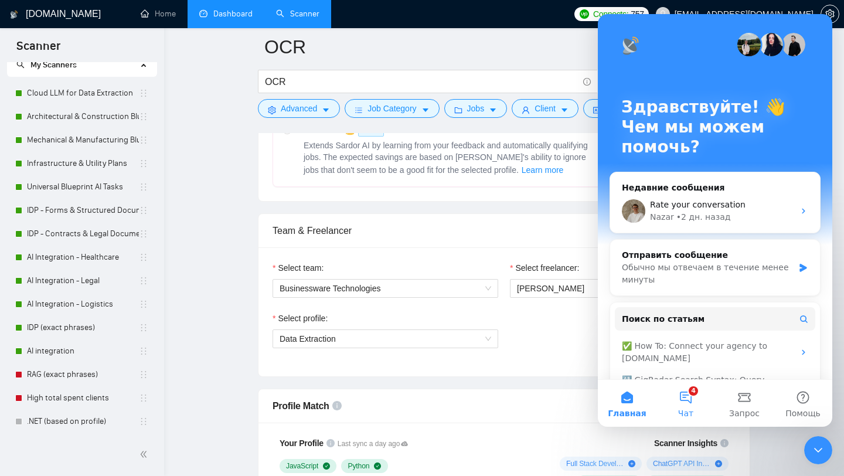
click at [687, 400] on button "4 Чат" at bounding box center [685, 403] width 59 height 47
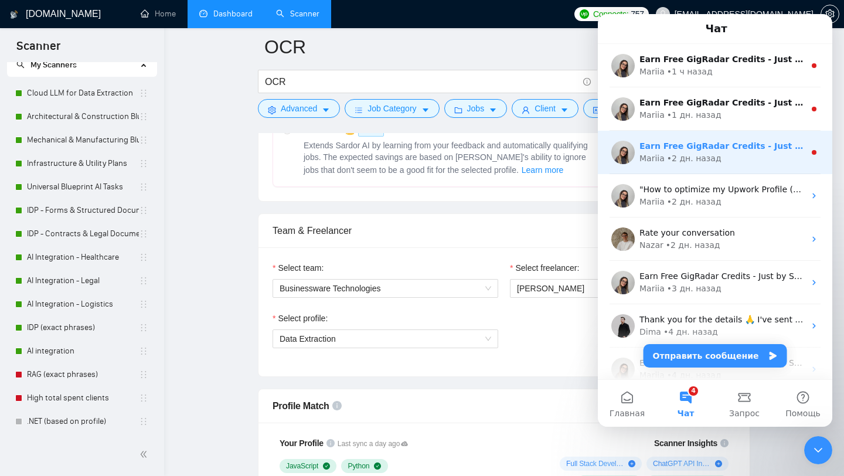
click at [713, 152] on div "• 2 дн. назад" at bounding box center [694, 158] width 54 height 12
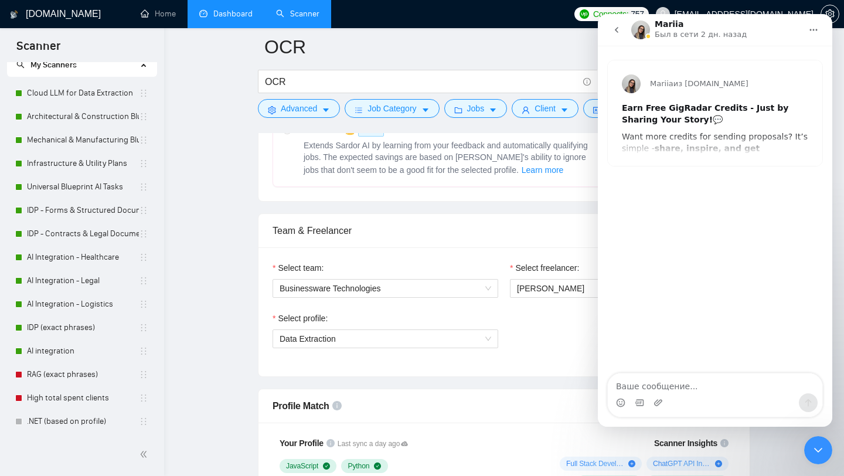
click at [606, 22] on button "go back" at bounding box center [616, 30] width 22 height 22
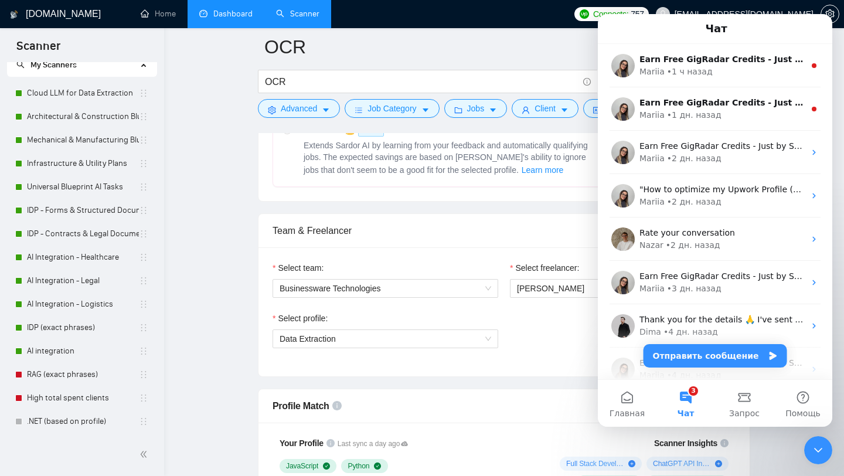
click at [523, 336] on div "Select profile: Data Extraction" at bounding box center [504, 337] width 474 height 50
click at [818, 451] on icon "Закрыть службу сообщений Intercom" at bounding box center [818, 450] width 14 height 14
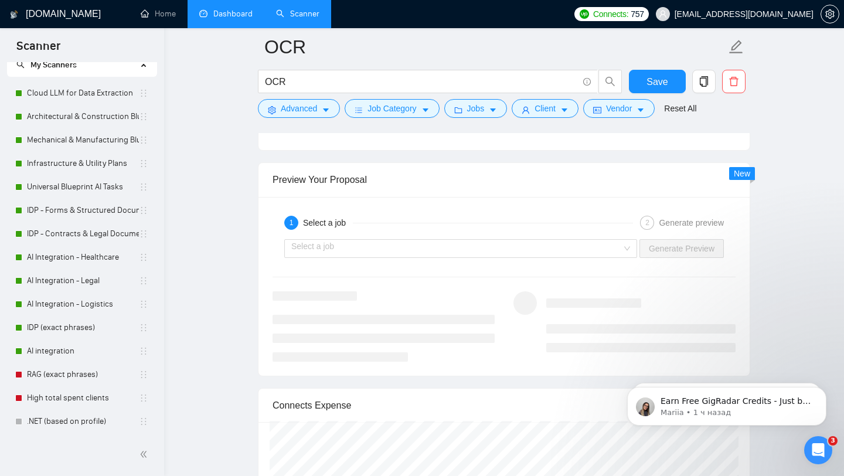
scroll to position [2281, 0]
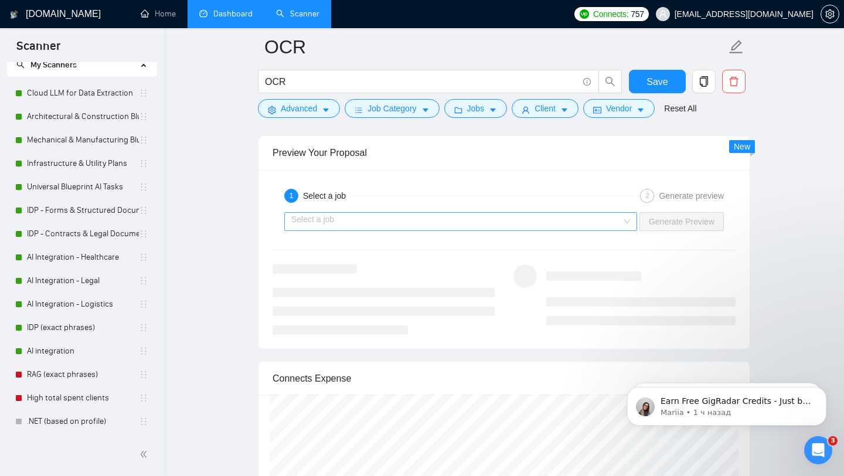
click at [588, 220] on input "search" at bounding box center [456, 222] width 330 height 18
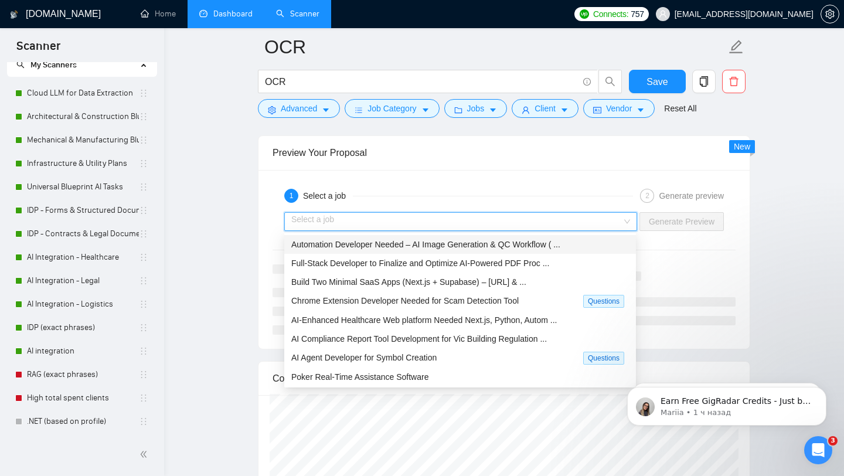
click at [394, 243] on span "Automation Developer Needed – AI Image Generation & QC Workflow ( ..." at bounding box center [425, 244] width 269 height 9
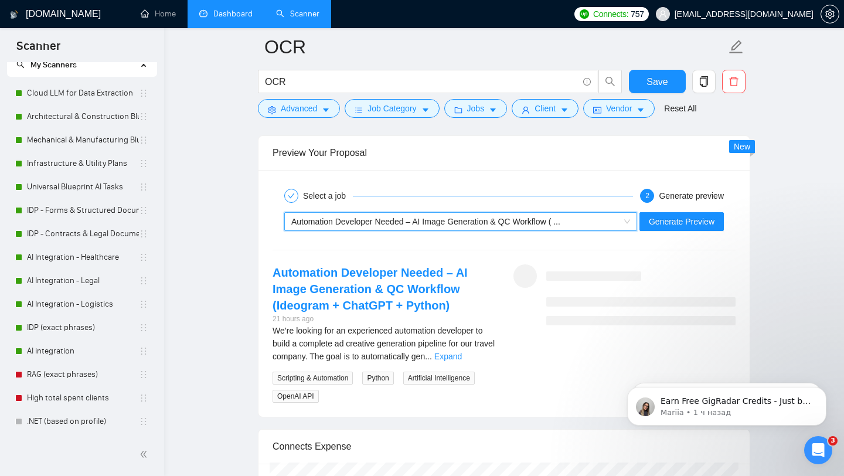
click at [560, 220] on span "Automation Developer Needed – AI Image Generation & QC Workflow ( ..." at bounding box center [425, 221] width 269 height 9
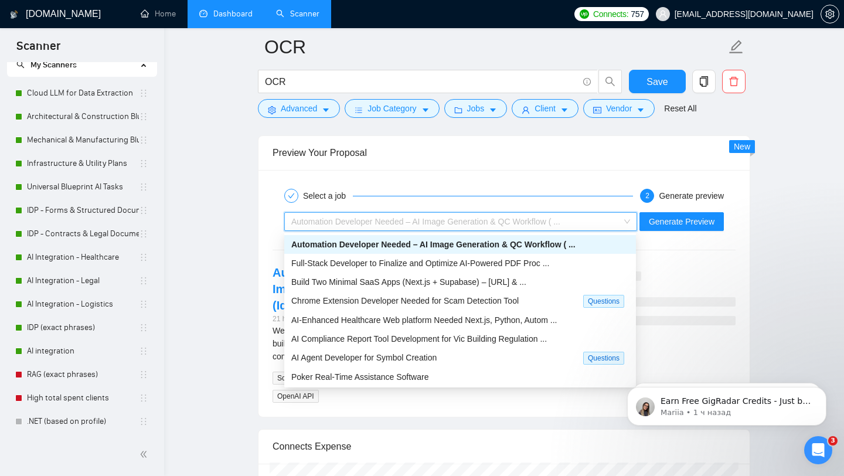
click at [573, 175] on div "Select a job 2 Generate preview Automation Developer Needed – AI Image Generati…" at bounding box center [503, 293] width 491 height 247
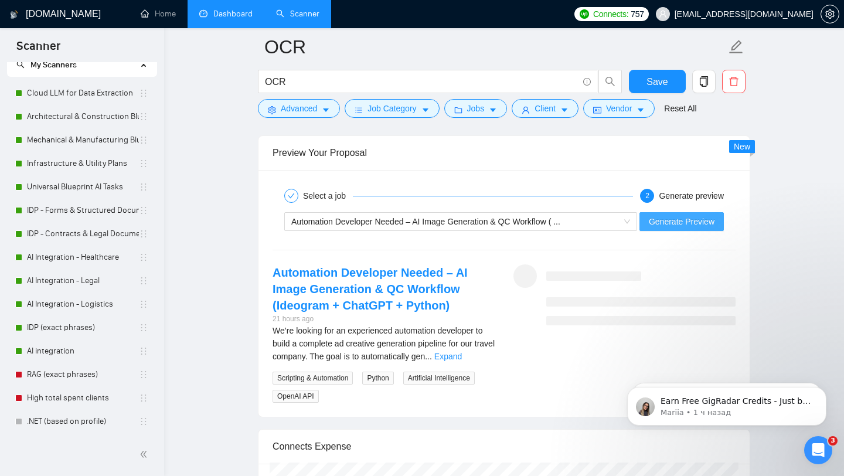
click at [695, 223] on span "Generate Preview" at bounding box center [681, 221] width 66 height 13
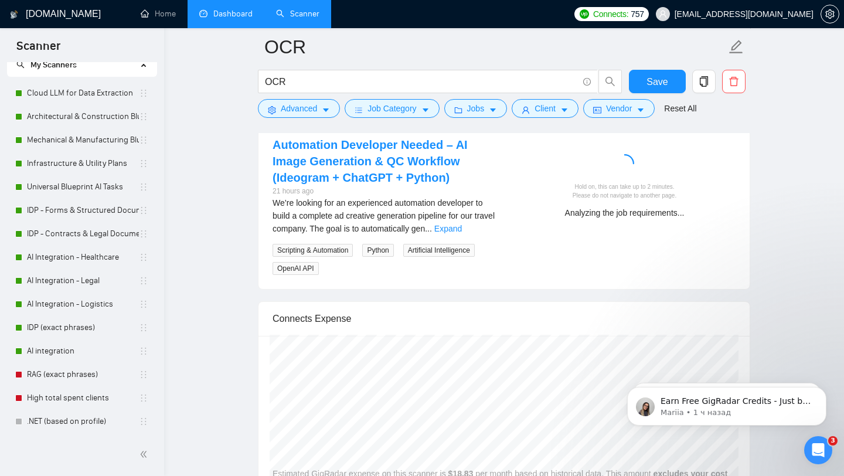
scroll to position [2405, 0]
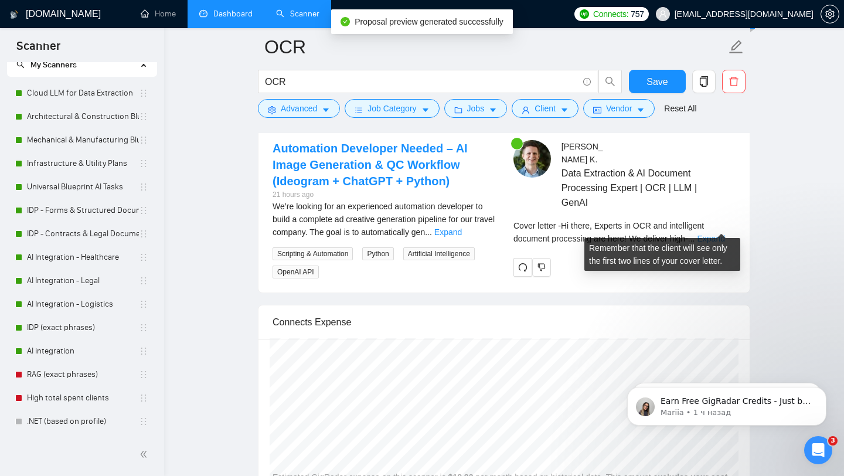
click at [720, 234] on link "Expand" at bounding box center [710, 238] width 28 height 9
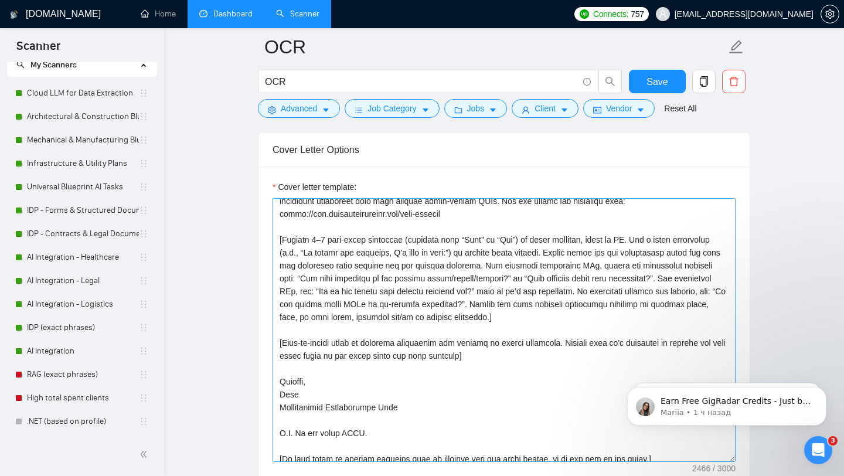
scroll to position [158, 0]
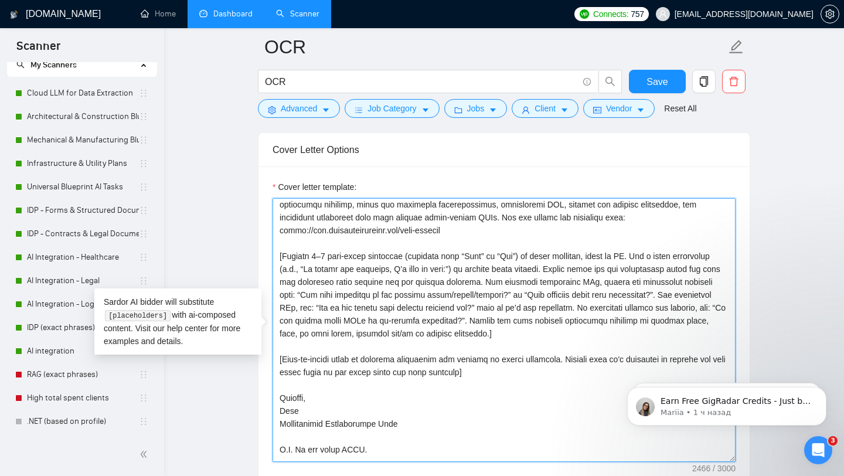
drag, startPoint x: 277, startPoint y: 258, endPoint x: 699, endPoint y: 336, distance: 429.0
click at [698, 336] on textarea "Cover letter template:" at bounding box center [503, 330] width 463 height 264
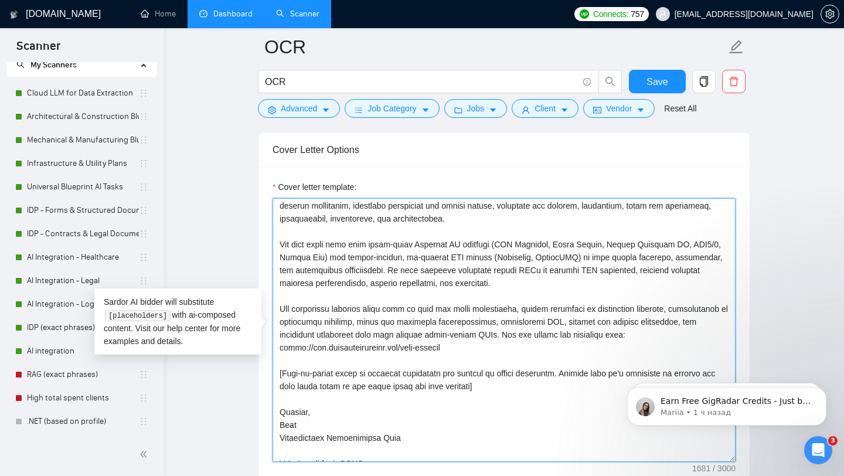
scroll to position [40, 0]
click at [524, 335] on textarea "Cover letter template:" at bounding box center [503, 330] width 463 height 264
type textarea "[Lorem ips dolors ametc adipi elit se doeiusm temp in utlabore; etdo, mag a eni…"
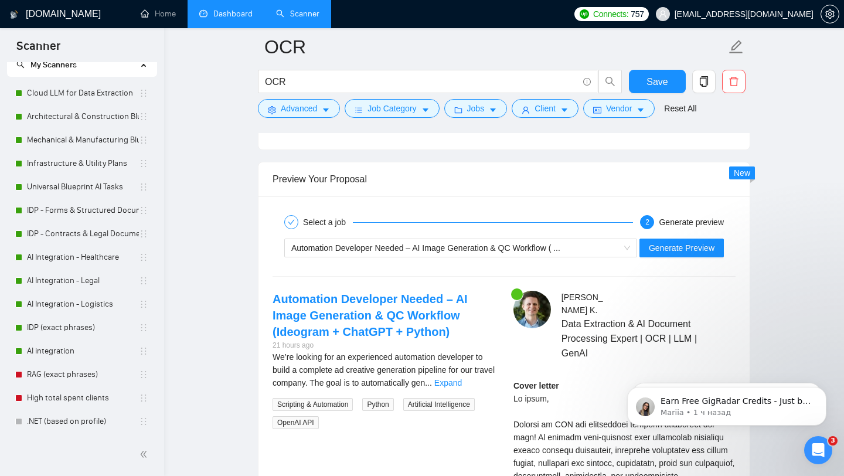
scroll to position [2259, 0]
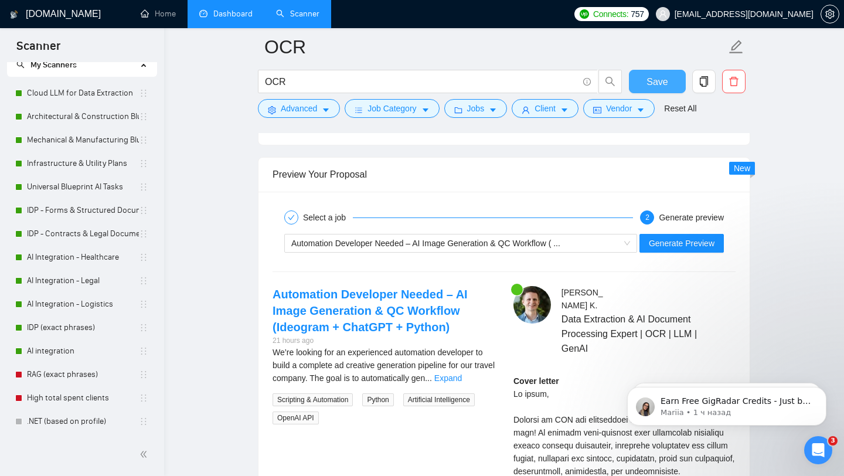
click at [660, 78] on span "Save" at bounding box center [656, 81] width 21 height 15
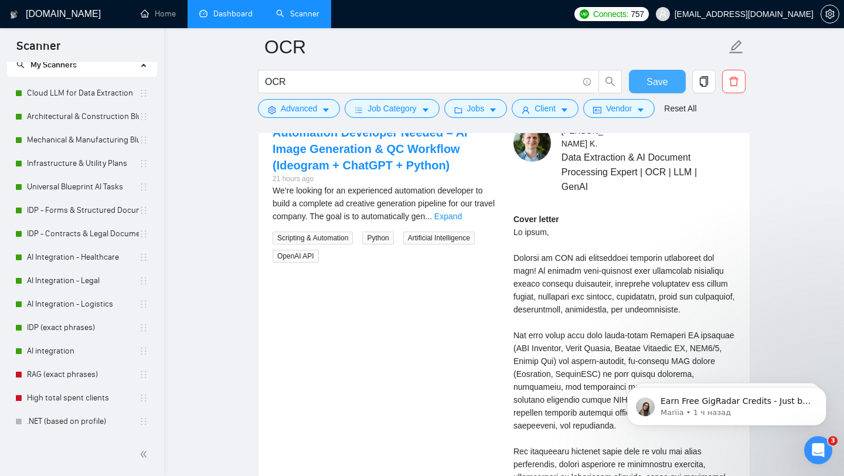
scroll to position [2292, 0]
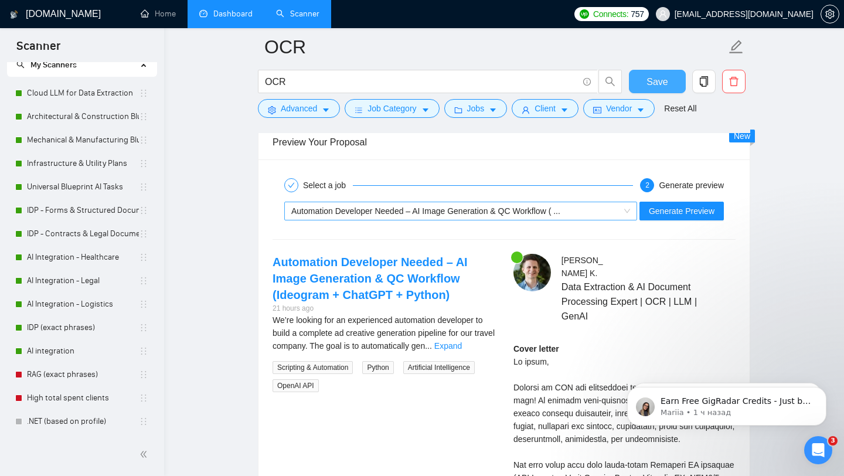
click at [527, 207] on span "Automation Developer Needed – AI Image Generation & QC Workflow ( ..." at bounding box center [425, 210] width 269 height 9
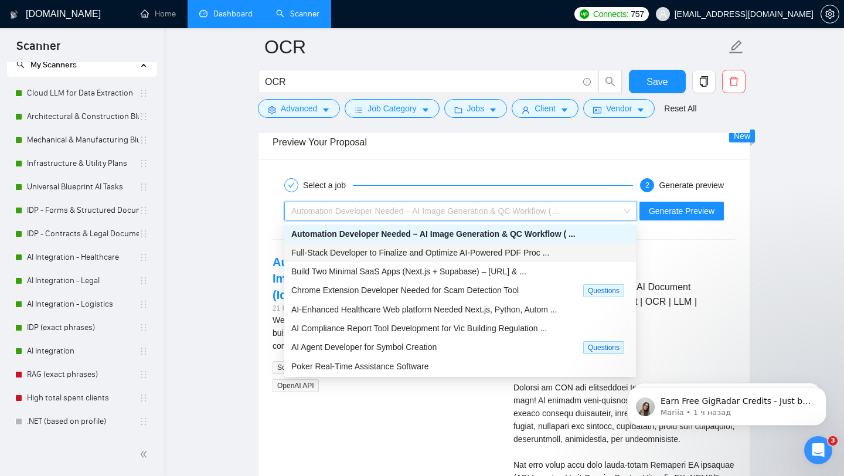
click at [387, 255] on span "Full-Stack Developer to Finalize and Optimize AI-Powered PDF Proc ..." at bounding box center [420, 252] width 258 height 9
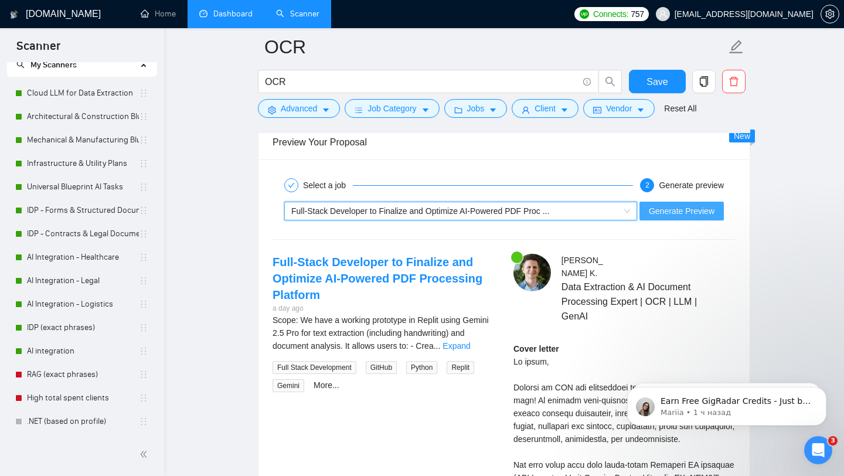
click at [676, 210] on span "Generate Preview" at bounding box center [681, 210] width 66 height 13
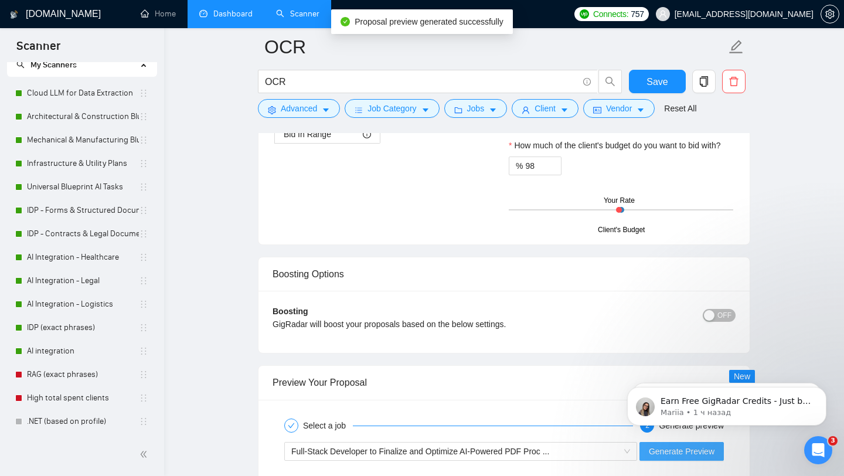
scroll to position [2310, 0]
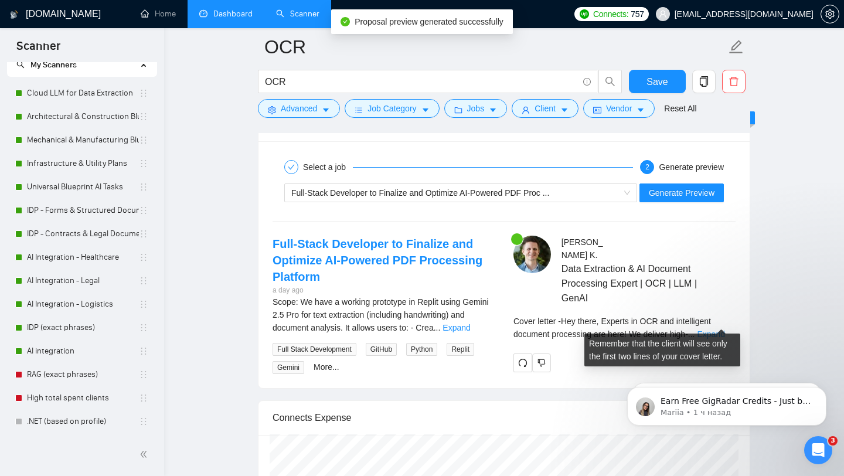
click at [712, 329] on link "Expand" at bounding box center [710, 333] width 28 height 9
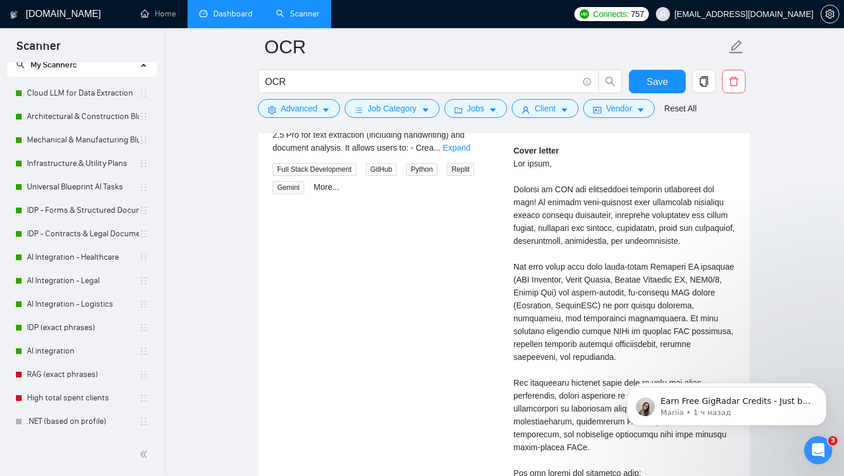
scroll to position [2472, 0]
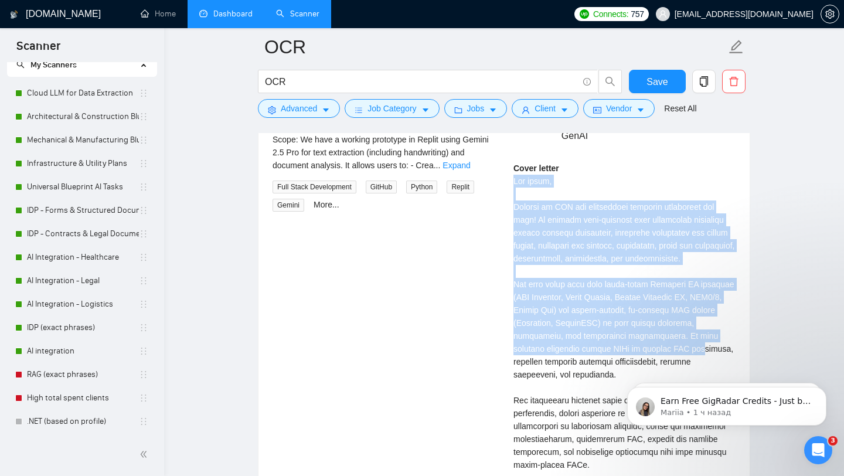
drag, startPoint x: 513, startPoint y: 169, endPoint x: 524, endPoint y: 353, distance: 183.7
click at [524, 353] on div "Cover letter" at bounding box center [624, 394] width 222 height 464
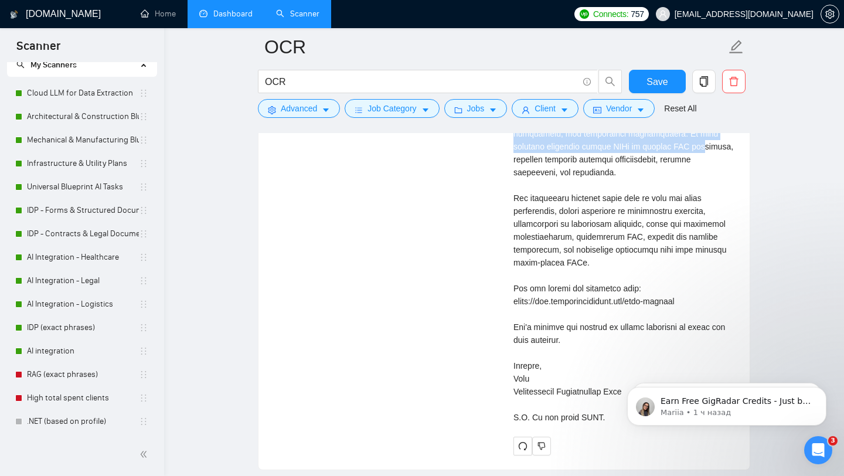
scroll to position [2675, 0]
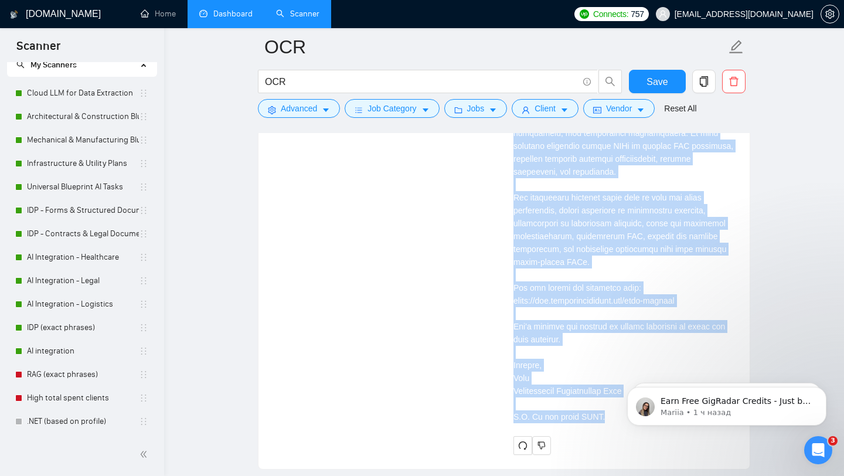
click at [603, 402] on div "Cover letter" at bounding box center [624, 191] width 222 height 464
copy div "Hey there, Experts in OCR and intelligent document processing are here! We deli…"
click at [477, 251] on div "Full-Stack Developer to Finalize and Optimize AI-Powered PDF Processing Platfor…" at bounding box center [503, 163] width 481 height 584
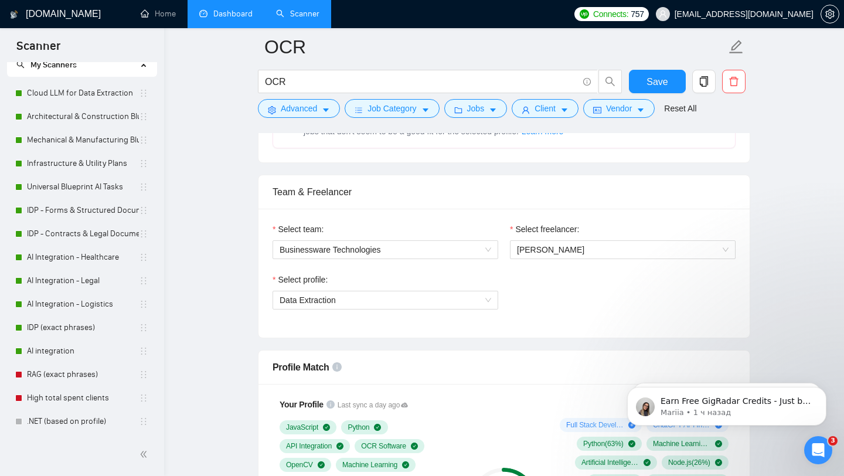
scroll to position [673, 0]
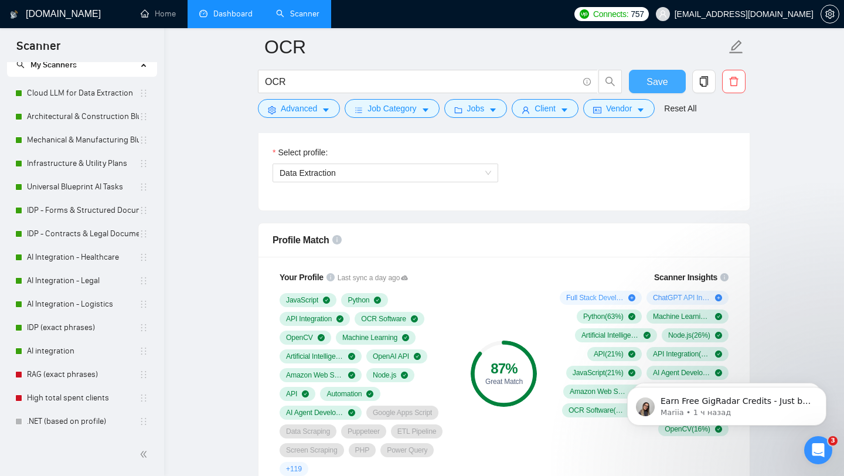
click at [655, 83] on span "Save" at bounding box center [656, 81] width 21 height 15
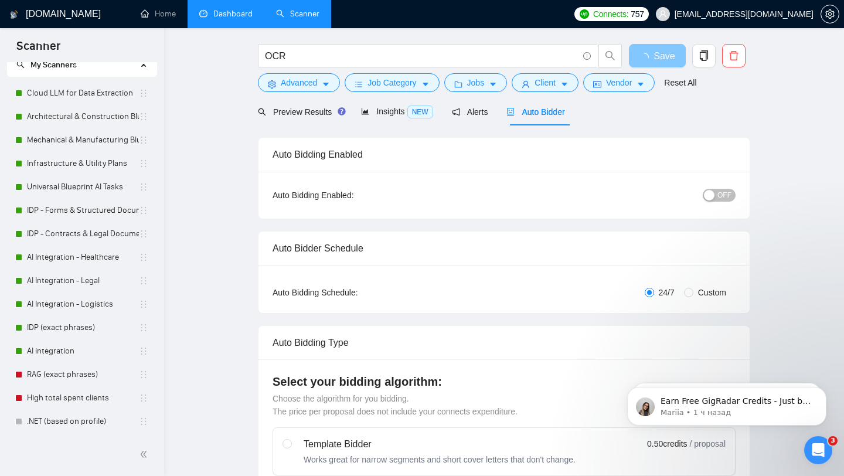
scroll to position [0, 0]
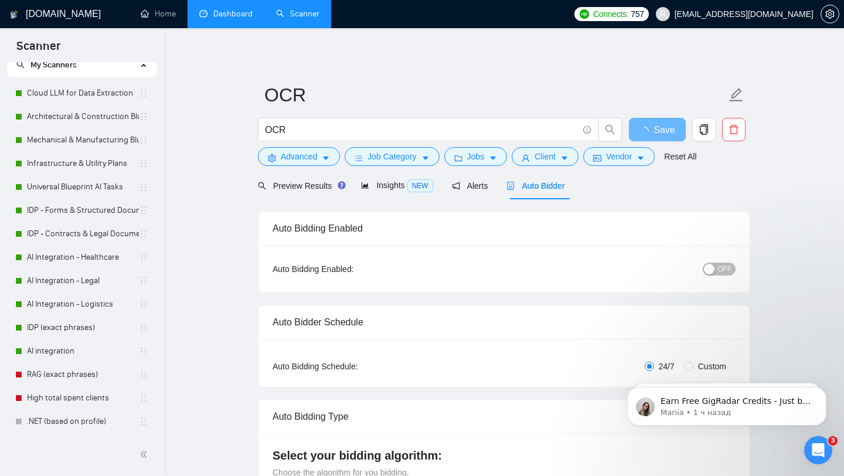
click at [720, 270] on span "OFF" at bounding box center [724, 268] width 14 height 13
click at [665, 131] on span "Save" at bounding box center [656, 129] width 21 height 15
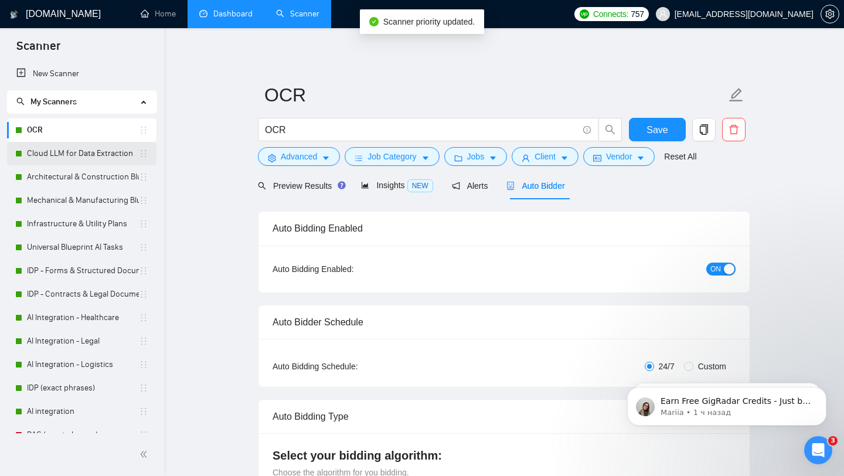
click at [100, 151] on link "Cloud LLM for Data Extraction" at bounding box center [83, 153] width 112 height 23
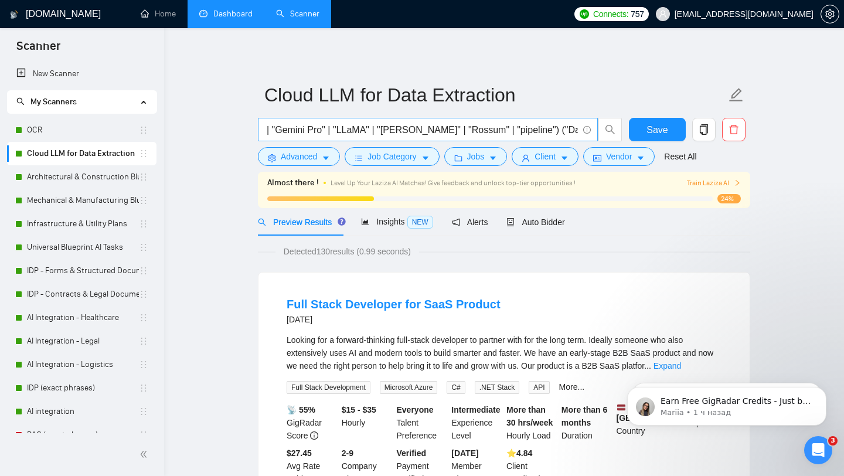
scroll to position [0, 687]
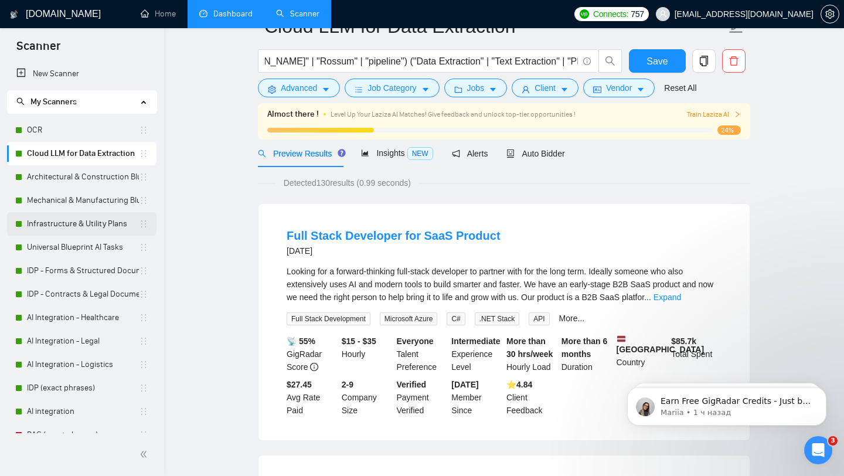
scroll to position [0, 0]
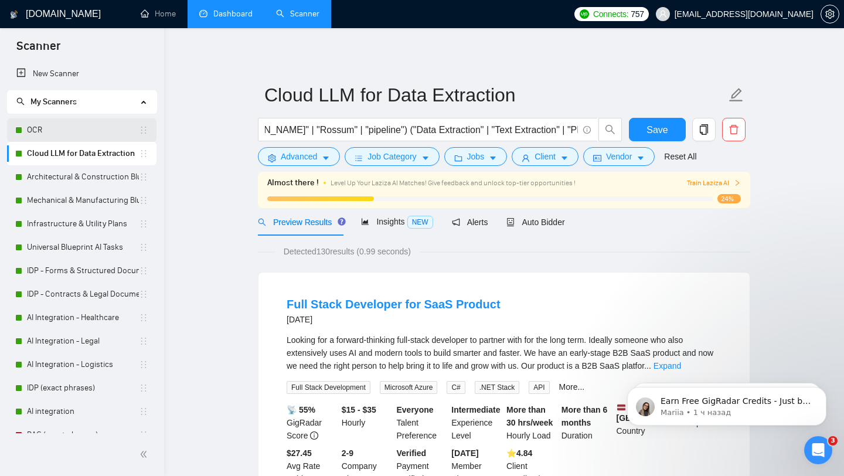
click at [84, 131] on link "OCR" at bounding box center [83, 129] width 112 height 23
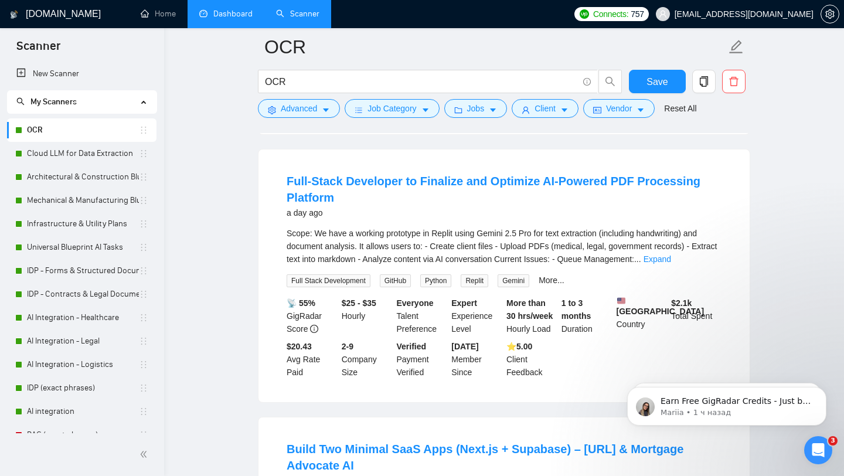
scroll to position [1016, 0]
